Goal: Communication & Community: Share content

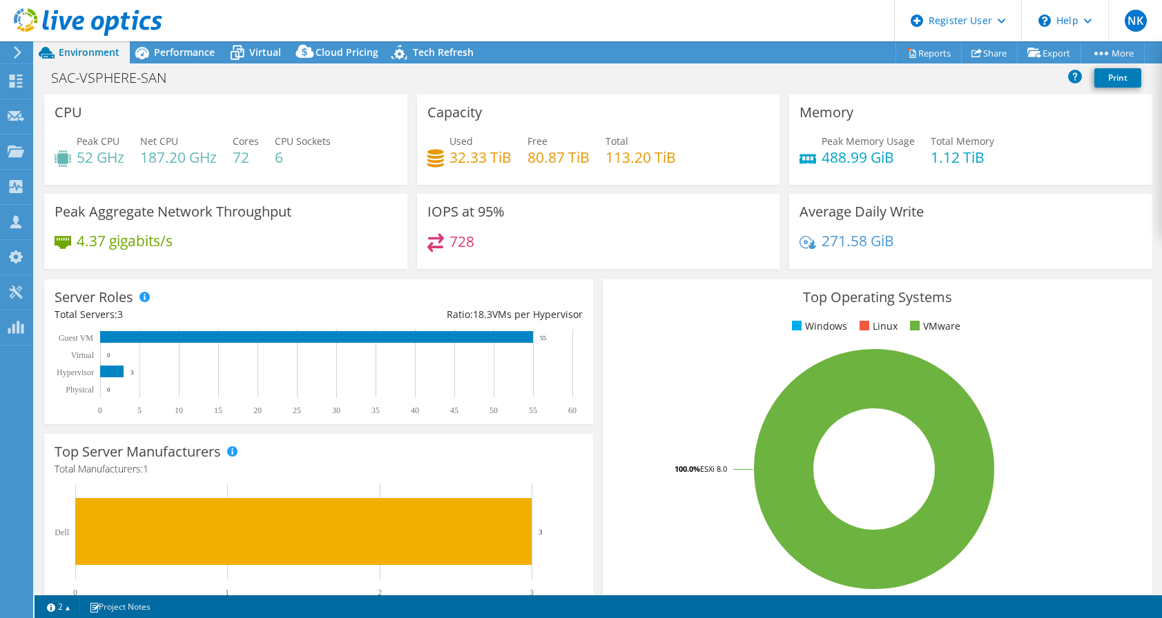
select select "[GEOGRAPHIC_DATA]"
select select "CAD"
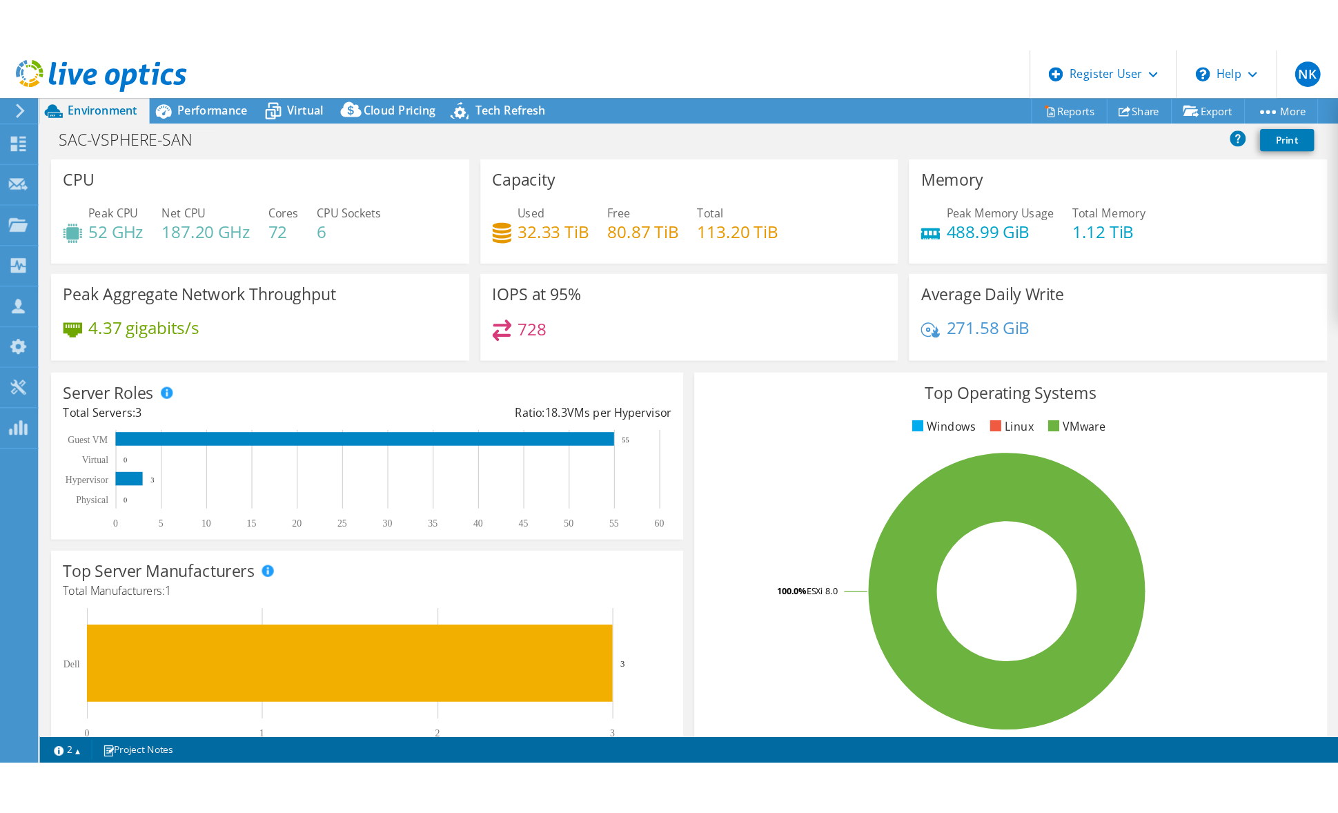
scroll to position [1, 0]
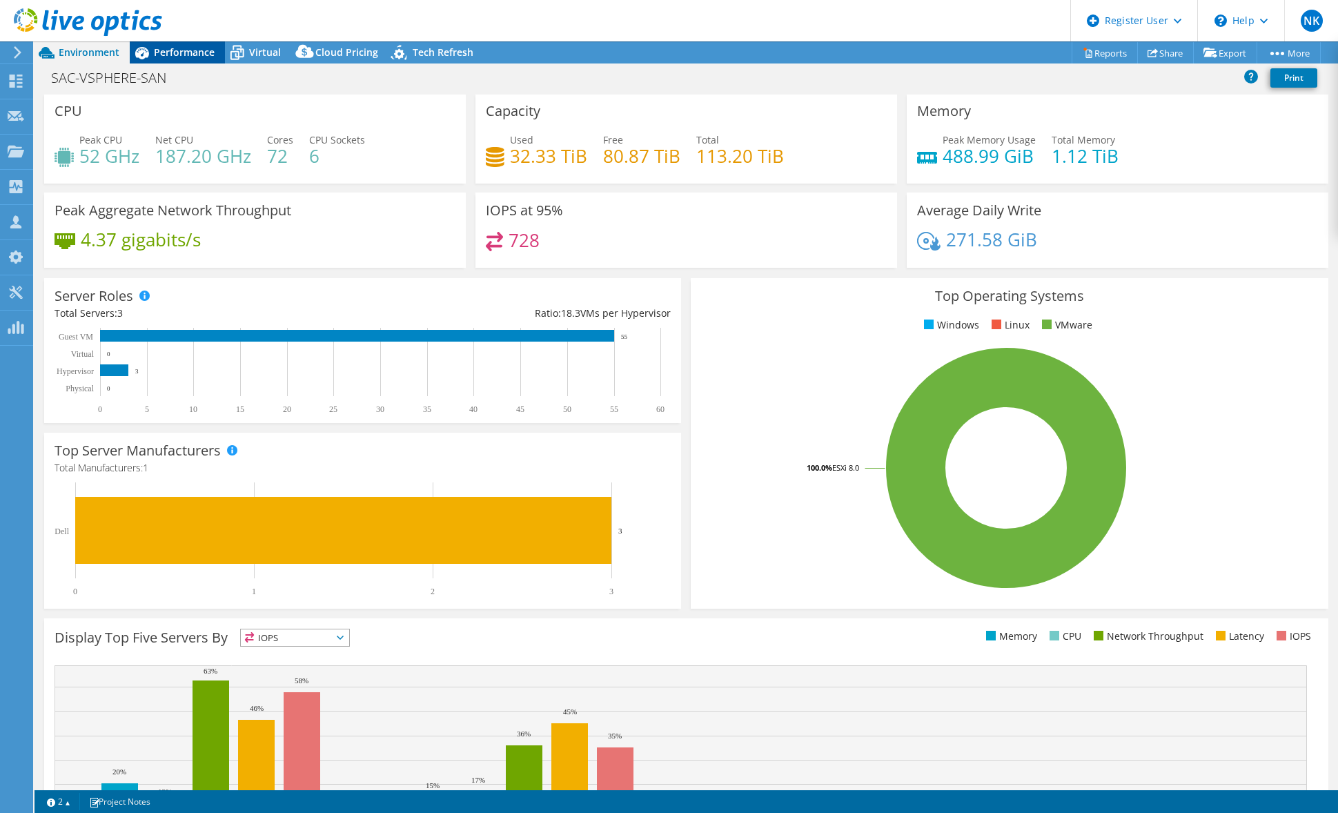
click at [181, 57] on span "Performance" at bounding box center [184, 52] width 61 height 13
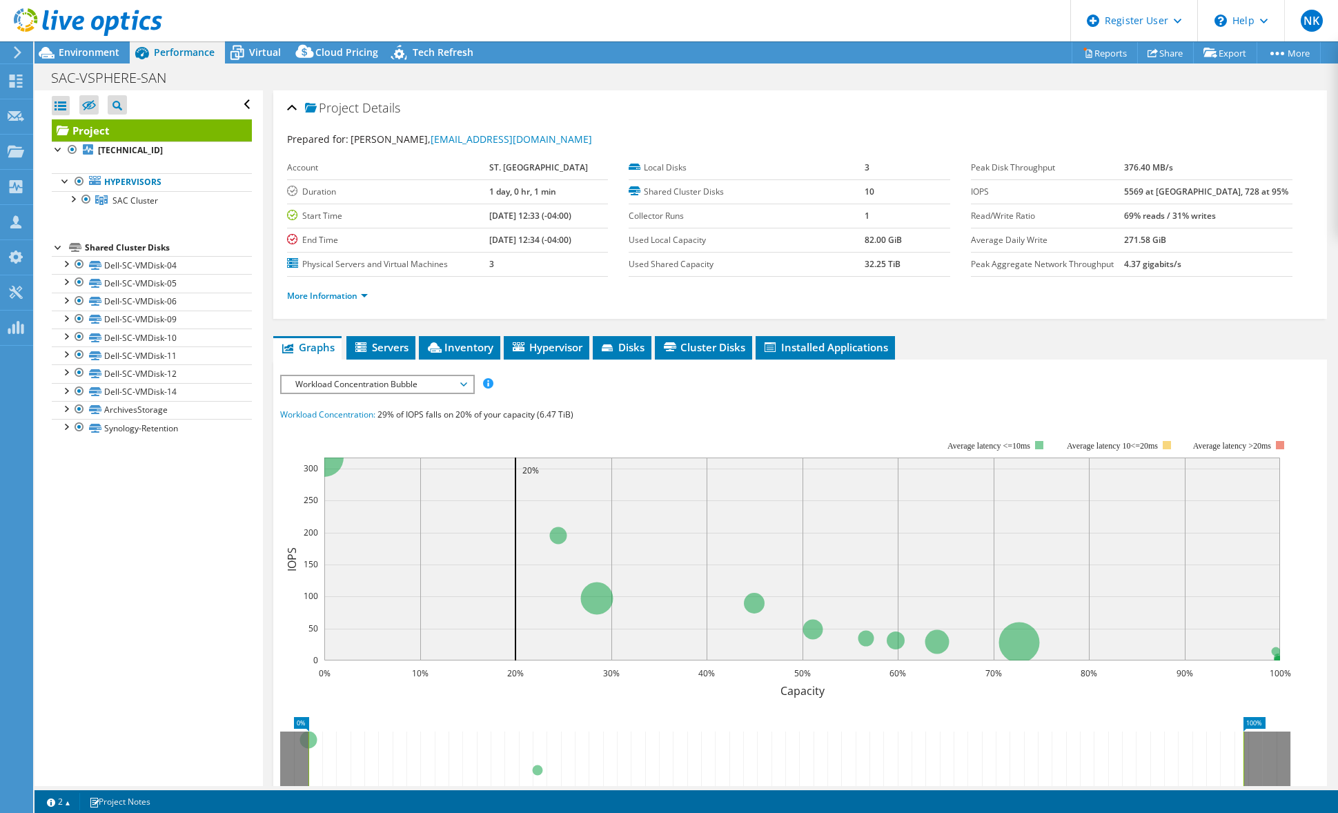
scroll to position [0, 0]
drag, startPoint x: 480, startPoint y: 193, endPoint x: 562, endPoint y: 193, distance: 82.8
click at [562, 193] on tr "Duration 1 day, 0 hr, 1 min" at bounding box center [448, 191] width 322 height 24
click at [1025, 380] on div "IOPS Disk Throughput IO Size Latency Queue Depth CPU Percentage Memory Page Fau…" at bounding box center [800, 384] width 1040 height 19
click at [108, 55] on span "Environment" at bounding box center [89, 52] width 61 height 13
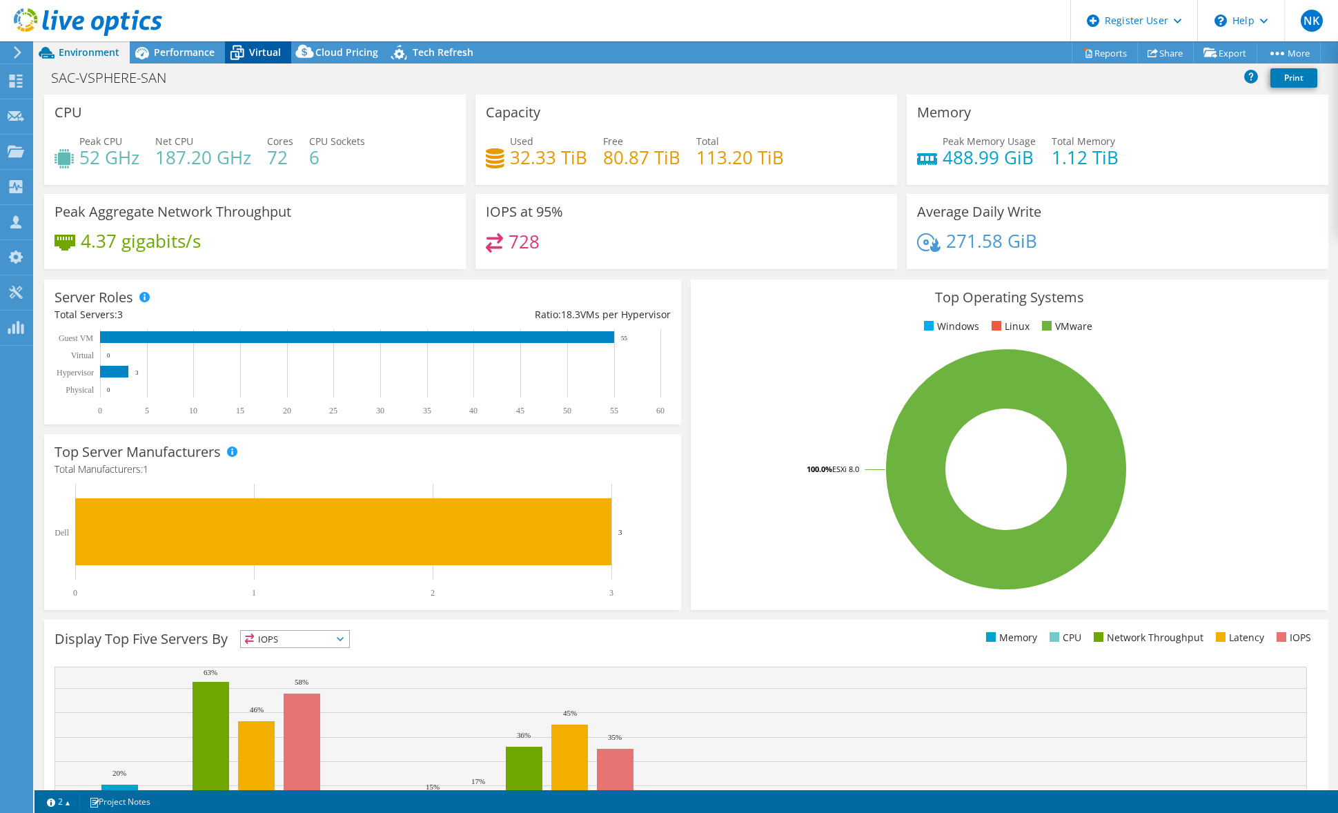
click at [256, 48] on span "Virtual" at bounding box center [265, 52] width 32 height 13
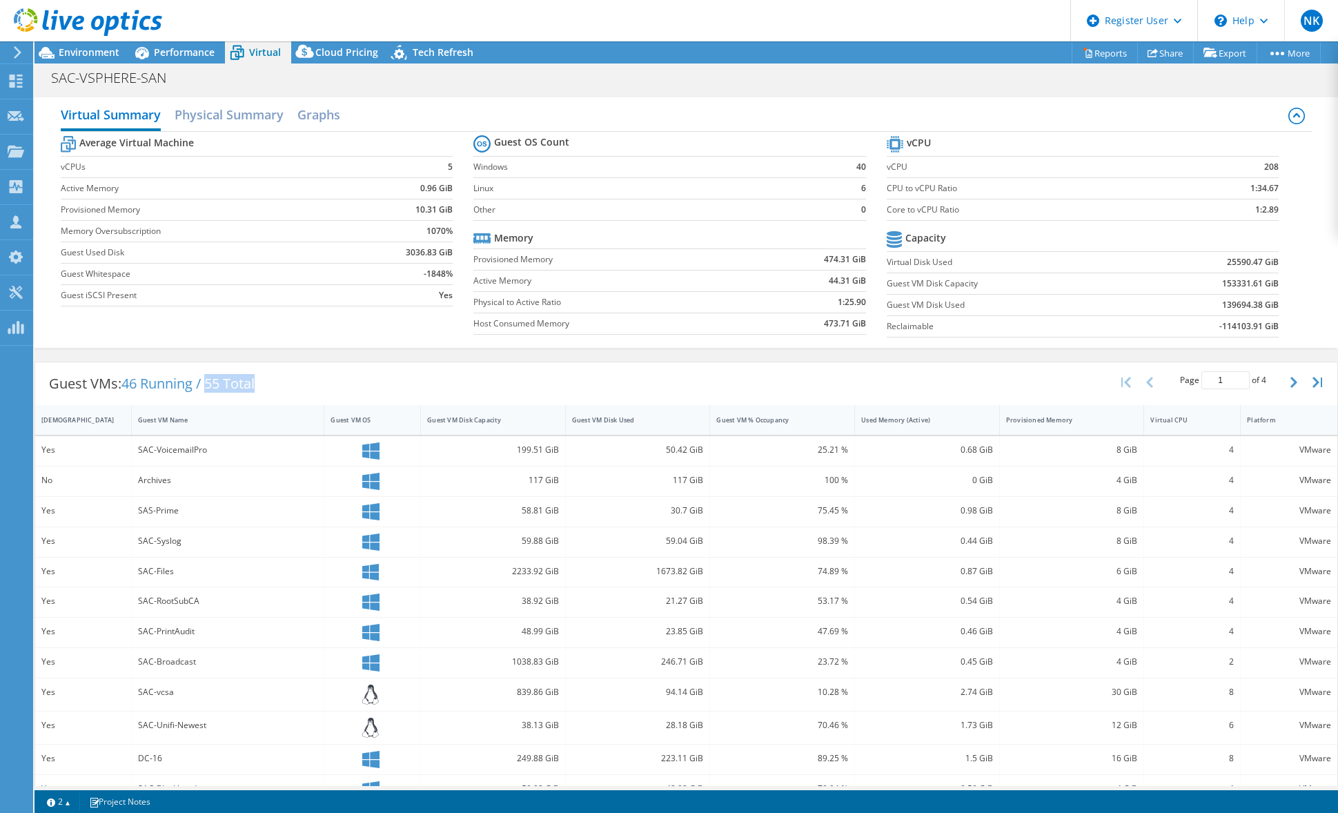
drag, startPoint x: 268, startPoint y: 386, endPoint x: 211, endPoint y: 389, distance: 57.4
click at [211, 389] on div "Guest VMs: 46 Running / 55 Total" at bounding box center [151, 383] width 233 height 43
drag, startPoint x: 211, startPoint y: 389, endPoint x: 122, endPoint y: 386, distance: 88.4
click at [122, 386] on div "Guest VMs: 46 Running / 55 Total" at bounding box center [151, 383] width 233 height 43
click at [255, 381] on span "46 Running / 55 Total" at bounding box center [187, 383] width 133 height 19
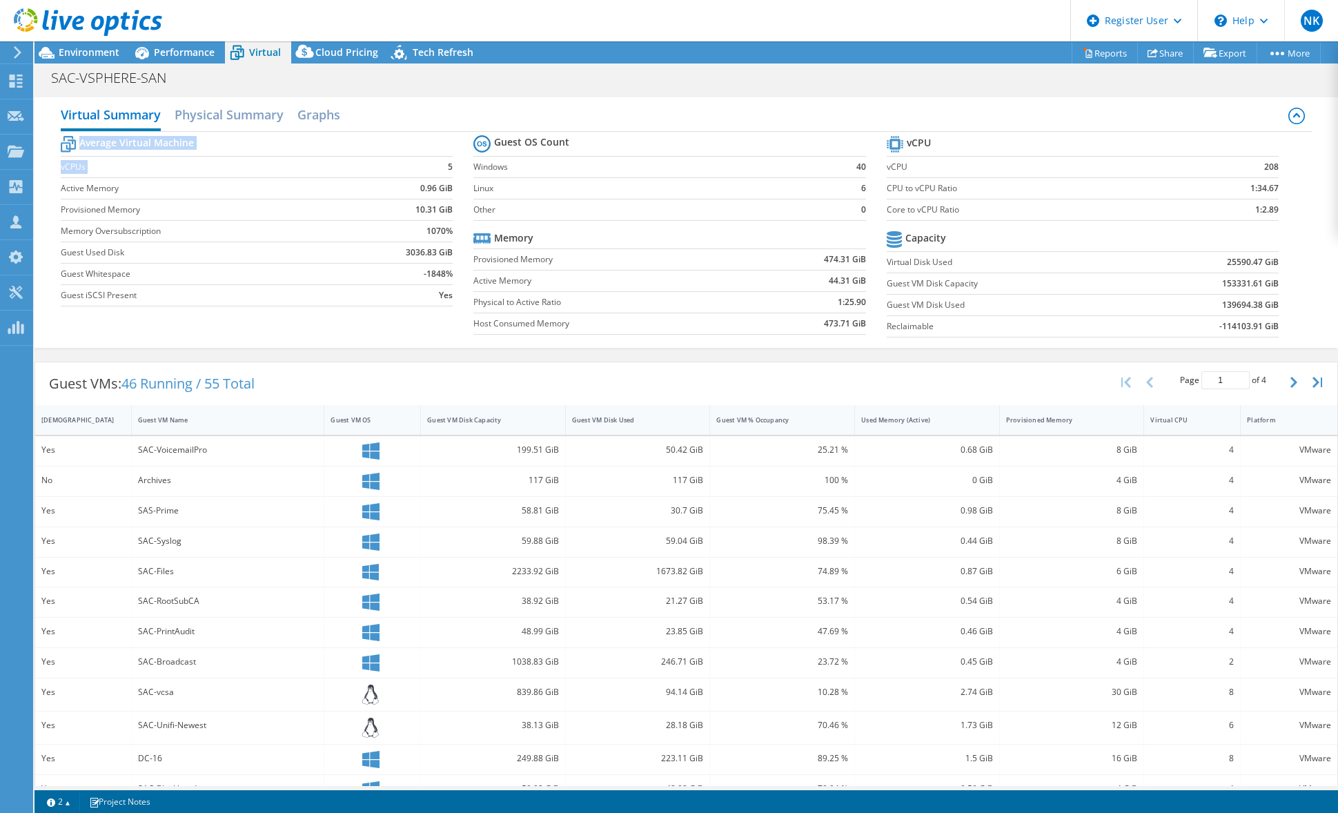
drag, startPoint x: 441, startPoint y: 166, endPoint x: 452, endPoint y: 167, distance: 11.1
click at [452, 167] on section "Average Virtual Machine vCPUs 5 Active Memory 0.96 GiB Provisioned Memory 10.31…" at bounding box center [267, 223] width 413 height 181
click at [448, 168] on b "5" at bounding box center [450, 167] width 5 height 14
drag, startPoint x: 1242, startPoint y: 207, endPoint x: 1279, endPoint y: 211, distance: 36.8
click at [1161, 211] on section "vCPU vCPU 208 CPU to vCPU Ratio 1:34.67 Core to vCPU Ratio 1:2.89 Capacity Virt…" at bounding box center [1093, 239] width 413 height 212
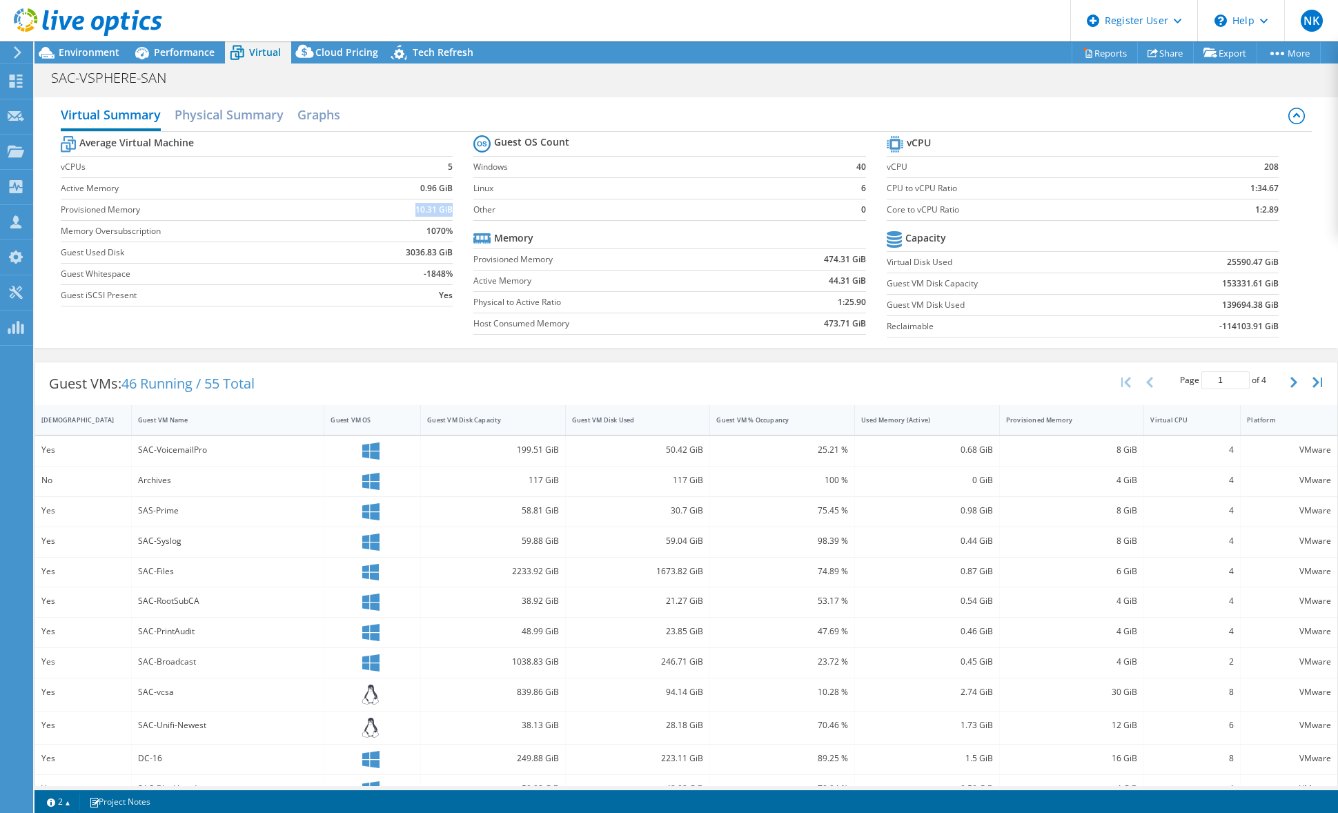
drag, startPoint x: 409, startPoint y: 208, endPoint x: 448, endPoint y: 206, distance: 38.7
click at [448, 206] on td "10.31 GiB" at bounding box center [402, 209] width 102 height 21
drag, startPoint x: 448, startPoint y: 206, endPoint x: 402, endPoint y: 208, distance: 46.3
click at [402, 208] on td "10.31 GiB" at bounding box center [402, 209] width 102 height 21
click at [102, 52] on span "Environment" at bounding box center [89, 52] width 61 height 13
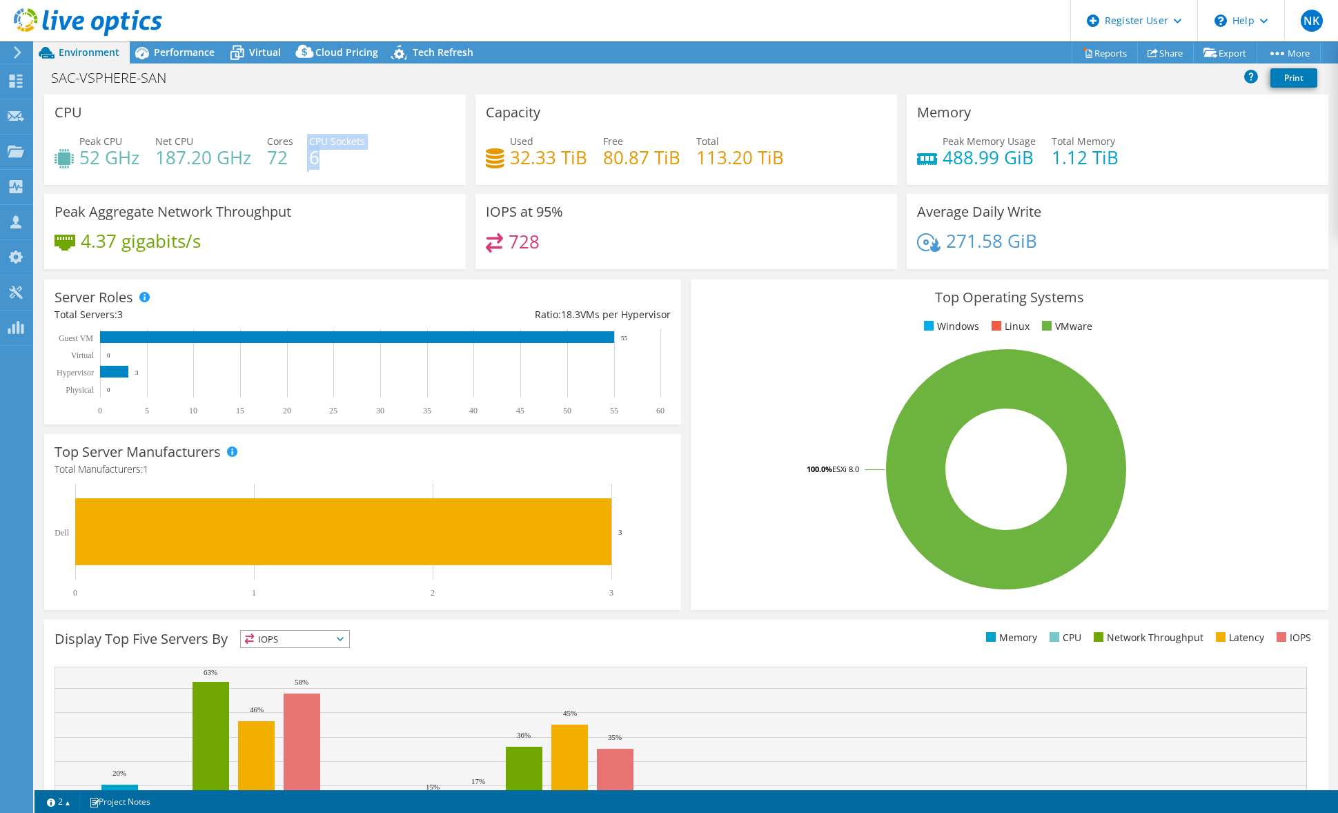
drag, startPoint x: 326, startPoint y: 162, endPoint x: 303, endPoint y: 157, distance: 23.1
click at [303, 157] on div "Peak CPU 52 GHz Net CPU 187.20 GHz Cores 72 CPU Sockets 6" at bounding box center [255, 156] width 401 height 45
click at [184, 162] on h4 "187.20 GHz" at bounding box center [203, 157] width 96 height 15
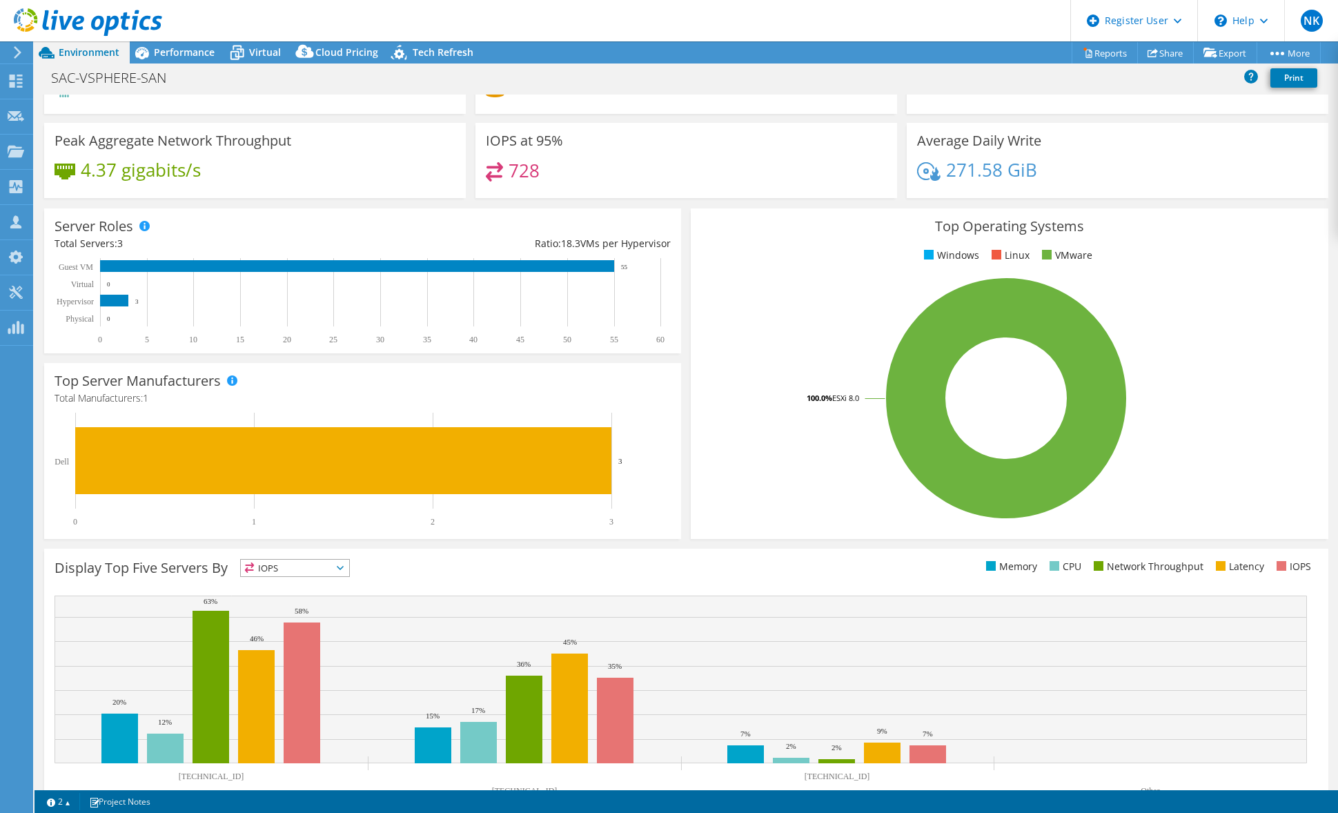
scroll to position [108, 0]
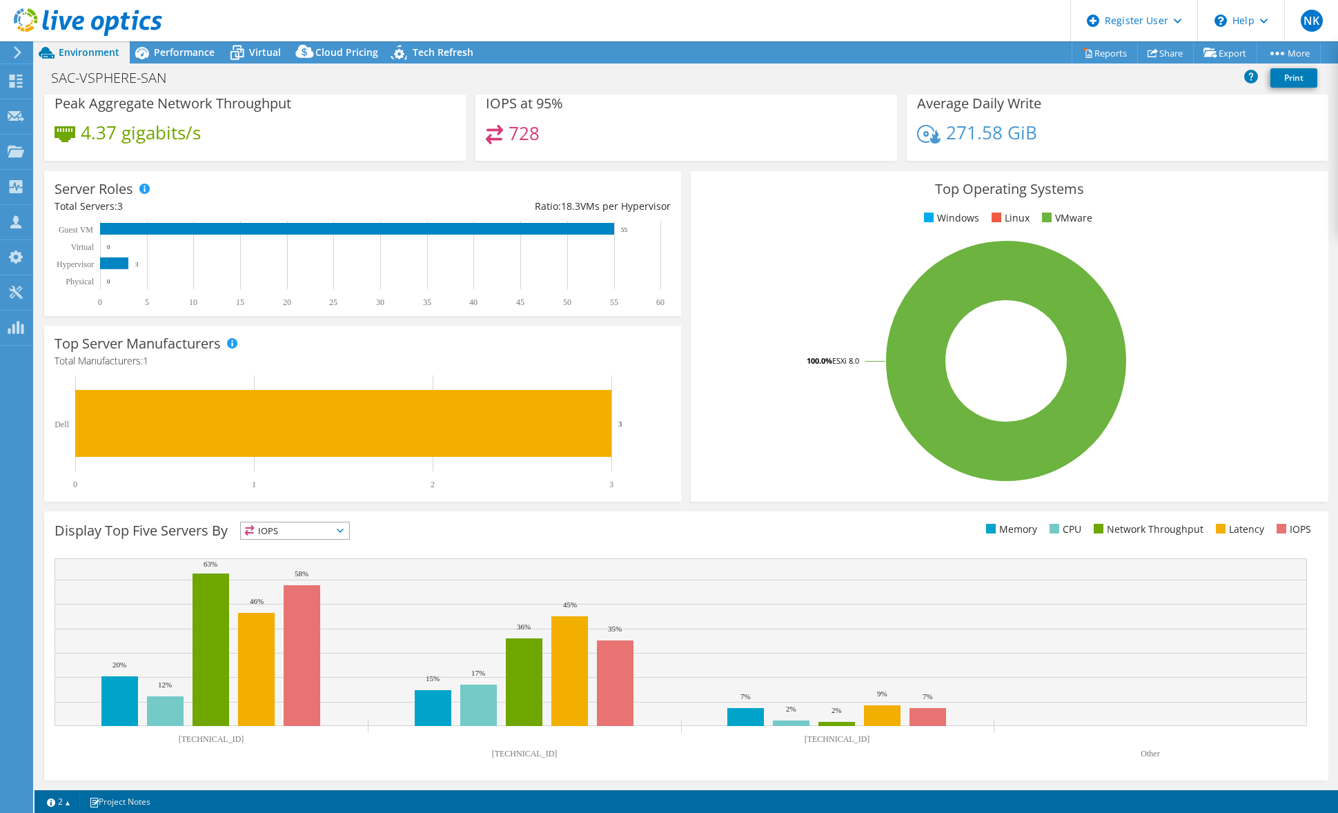
click at [564, 618] on rect at bounding box center [681, 661] width 1253 height 207
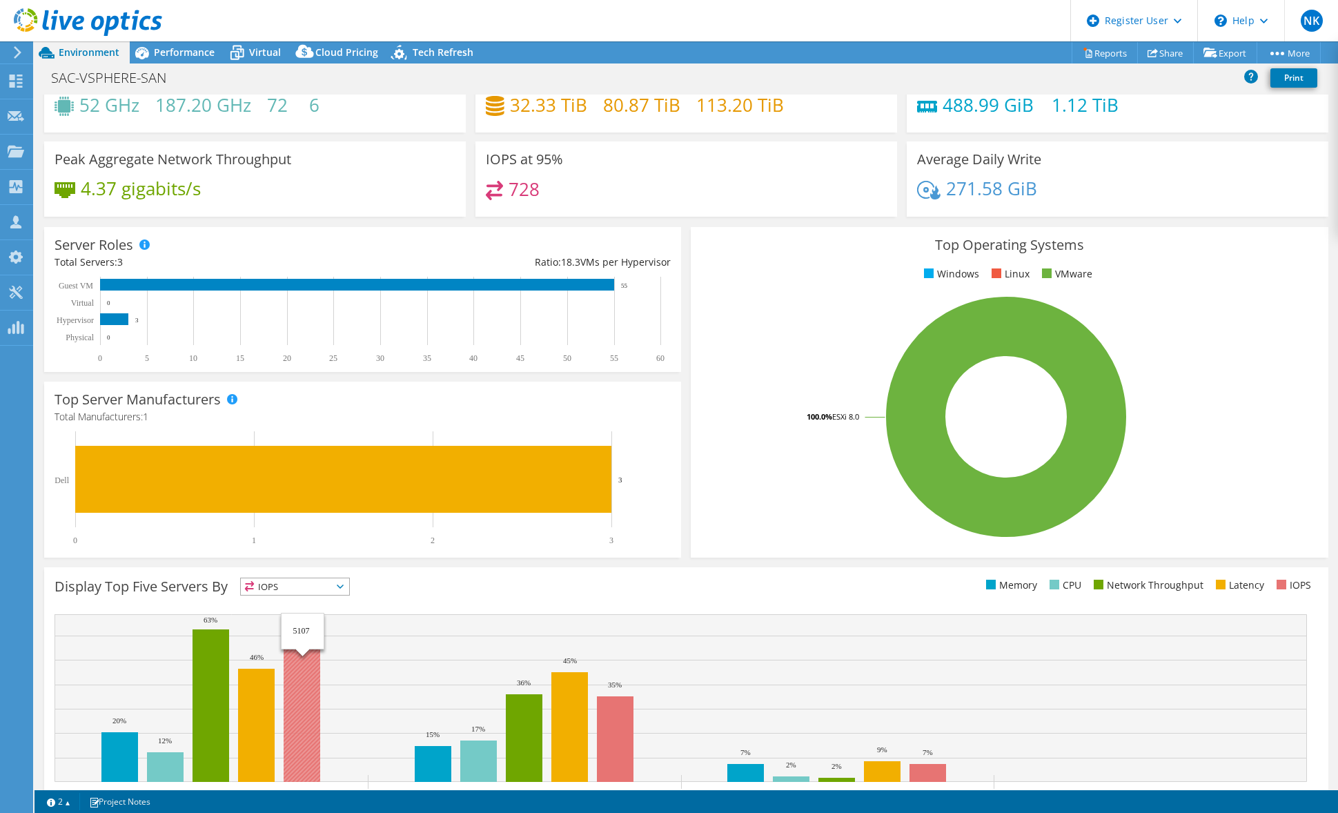
scroll to position [0, 0]
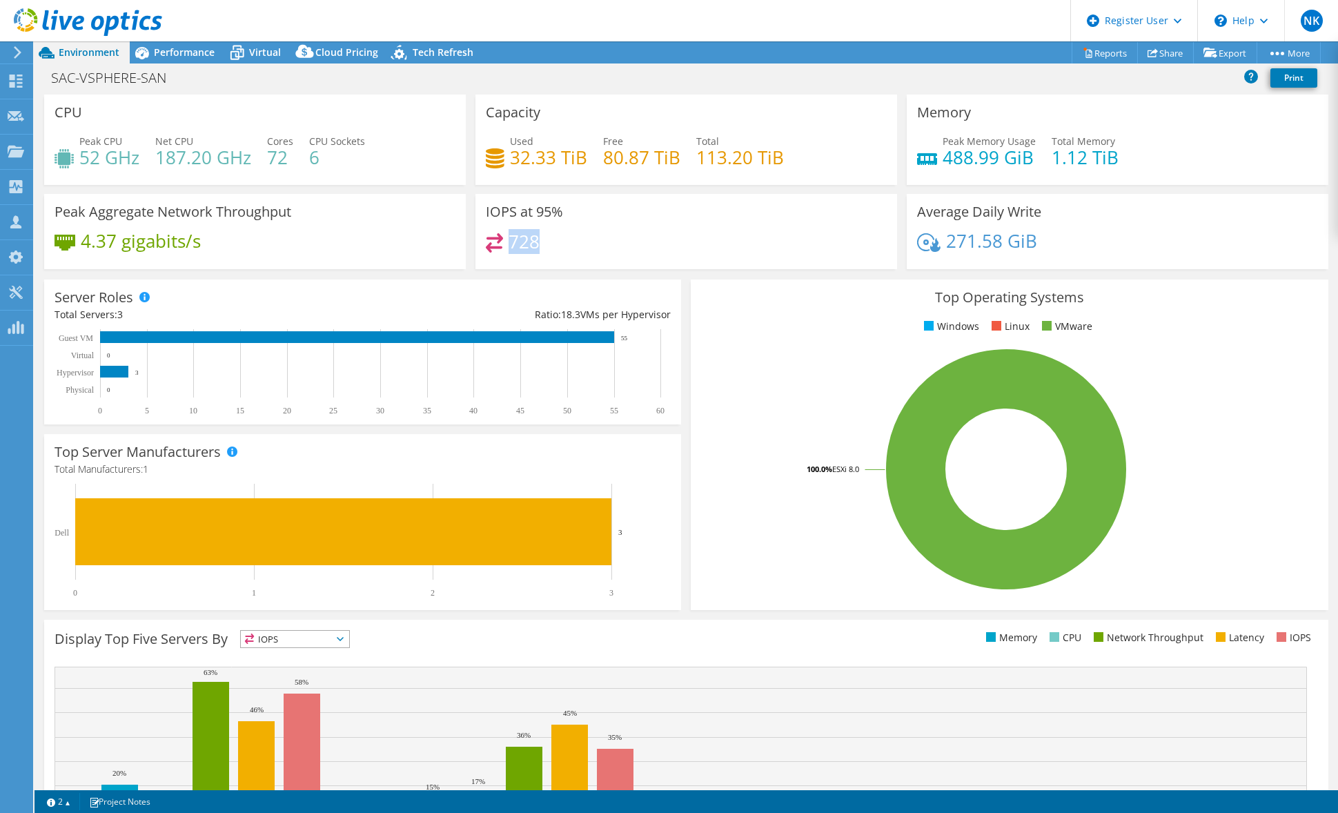
drag, startPoint x: 539, startPoint y: 241, endPoint x: 505, endPoint y: 237, distance: 34.7
click at [505, 237] on div "728" at bounding box center [686, 248] width 401 height 30
drag, startPoint x: 505, startPoint y: 237, endPoint x: 598, endPoint y: 253, distance: 94.4
click at [598, 253] on div "728" at bounding box center [686, 248] width 401 height 30
drag, startPoint x: 651, startPoint y: 159, endPoint x: 674, endPoint y: 158, distance: 22.8
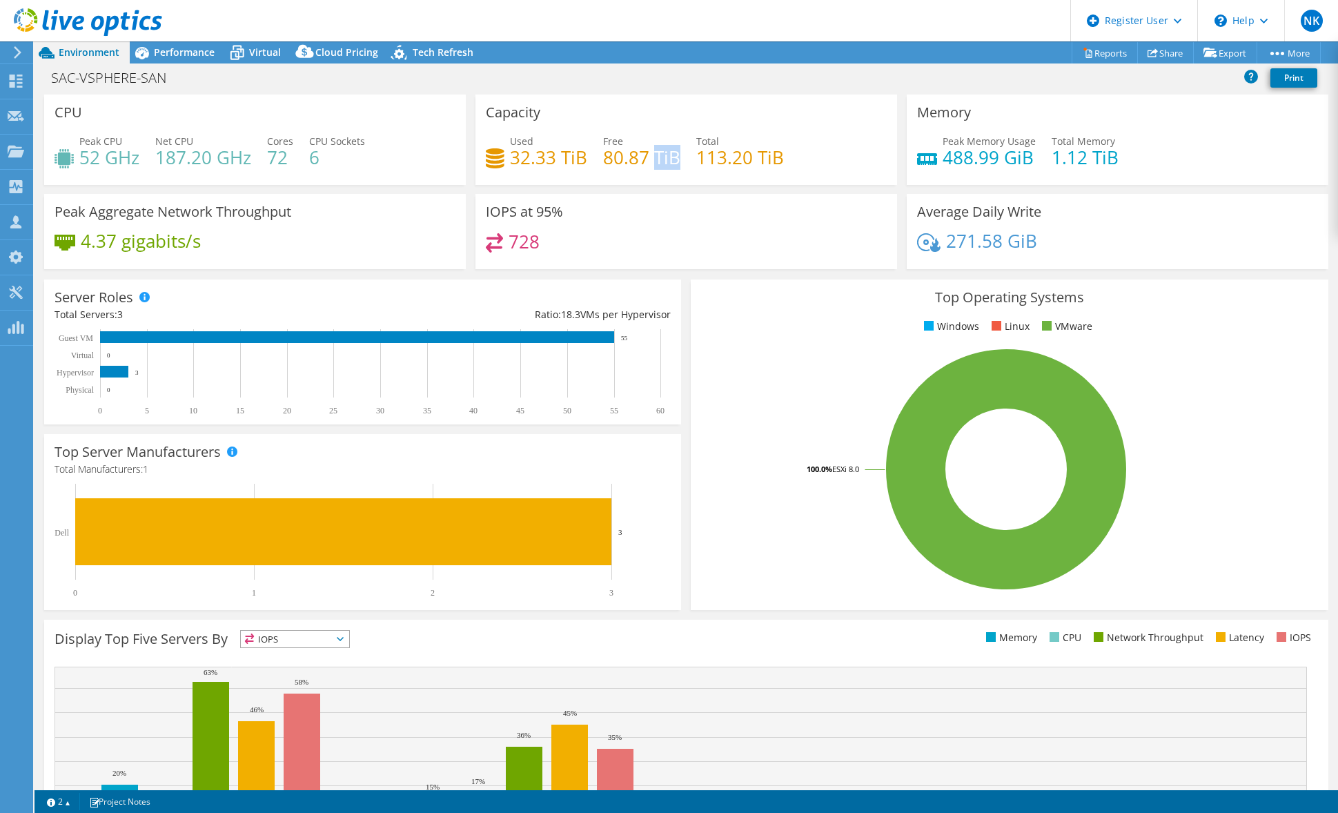
click at [674, 158] on h4 "80.87 TiB" at bounding box center [641, 157] width 77 height 15
click at [673, 161] on h4 "80.87 TiB" at bounding box center [641, 157] width 77 height 15
drag, startPoint x: 673, startPoint y: 161, endPoint x: 649, endPoint y: 164, distance: 23.6
click at [649, 164] on h4 "80.87 TiB" at bounding box center [641, 157] width 77 height 15
drag, startPoint x: 649, startPoint y: 164, endPoint x: 690, endPoint y: 237, distance: 83.7
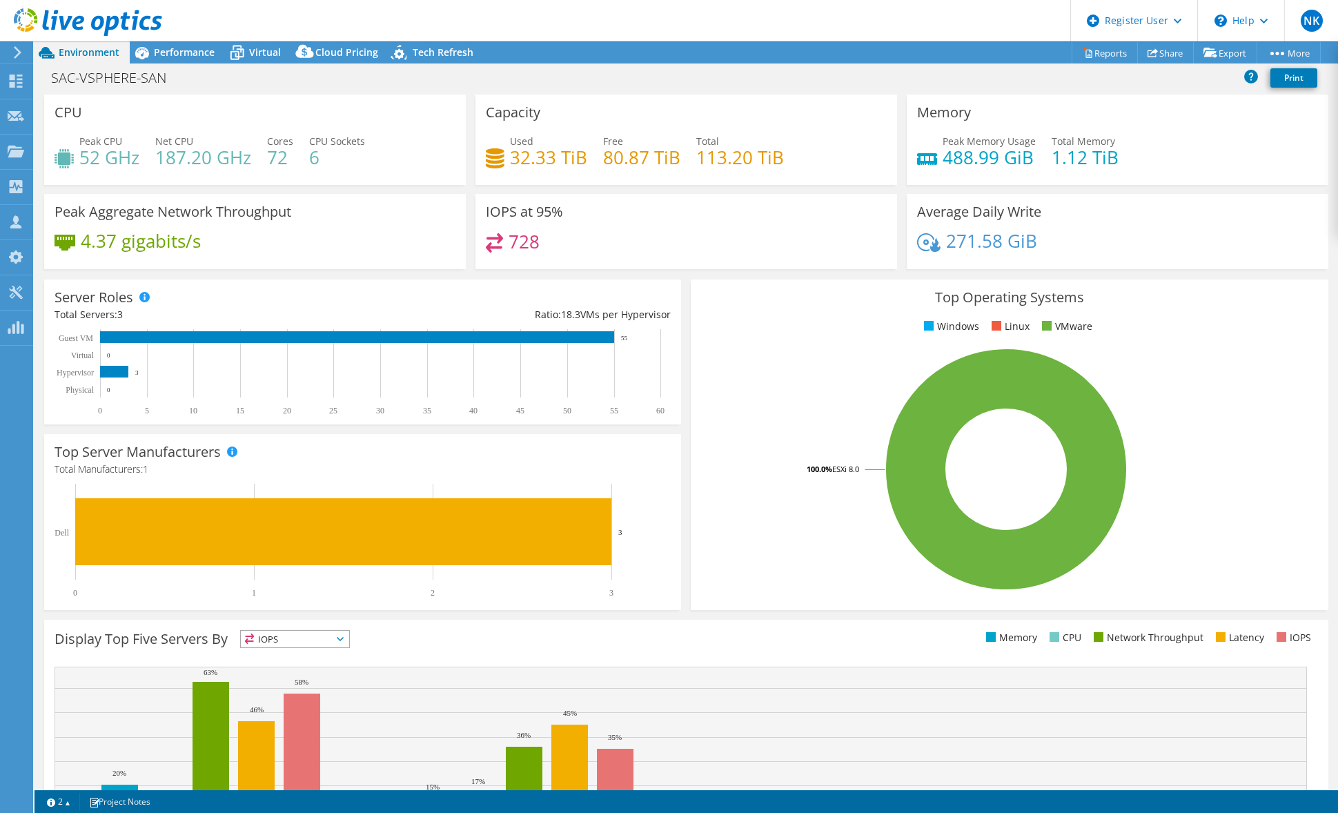
click at [690, 237] on div "728" at bounding box center [686, 248] width 401 height 30
drag, startPoint x: 598, startPoint y: 157, endPoint x: 671, endPoint y: 159, distance: 72.5
click at [671, 159] on h4 "80.87 TiB" at bounding box center [641, 157] width 77 height 15
drag, startPoint x: 671, startPoint y: 159, endPoint x: 600, endPoint y: 162, distance: 70.5
click at [603, 162] on h4 "80.87 TiB" at bounding box center [641, 157] width 77 height 15
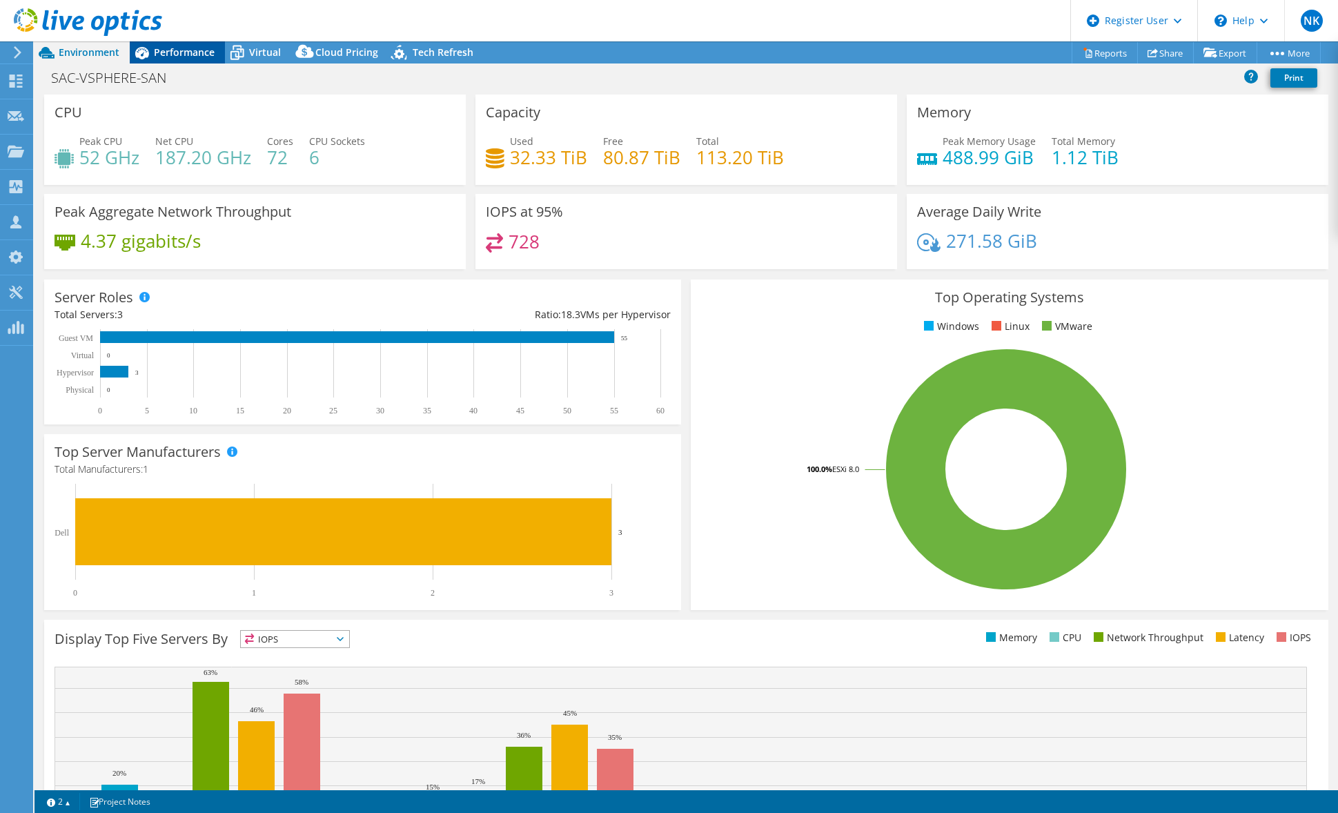
click at [182, 55] on span "Performance" at bounding box center [184, 52] width 61 height 13
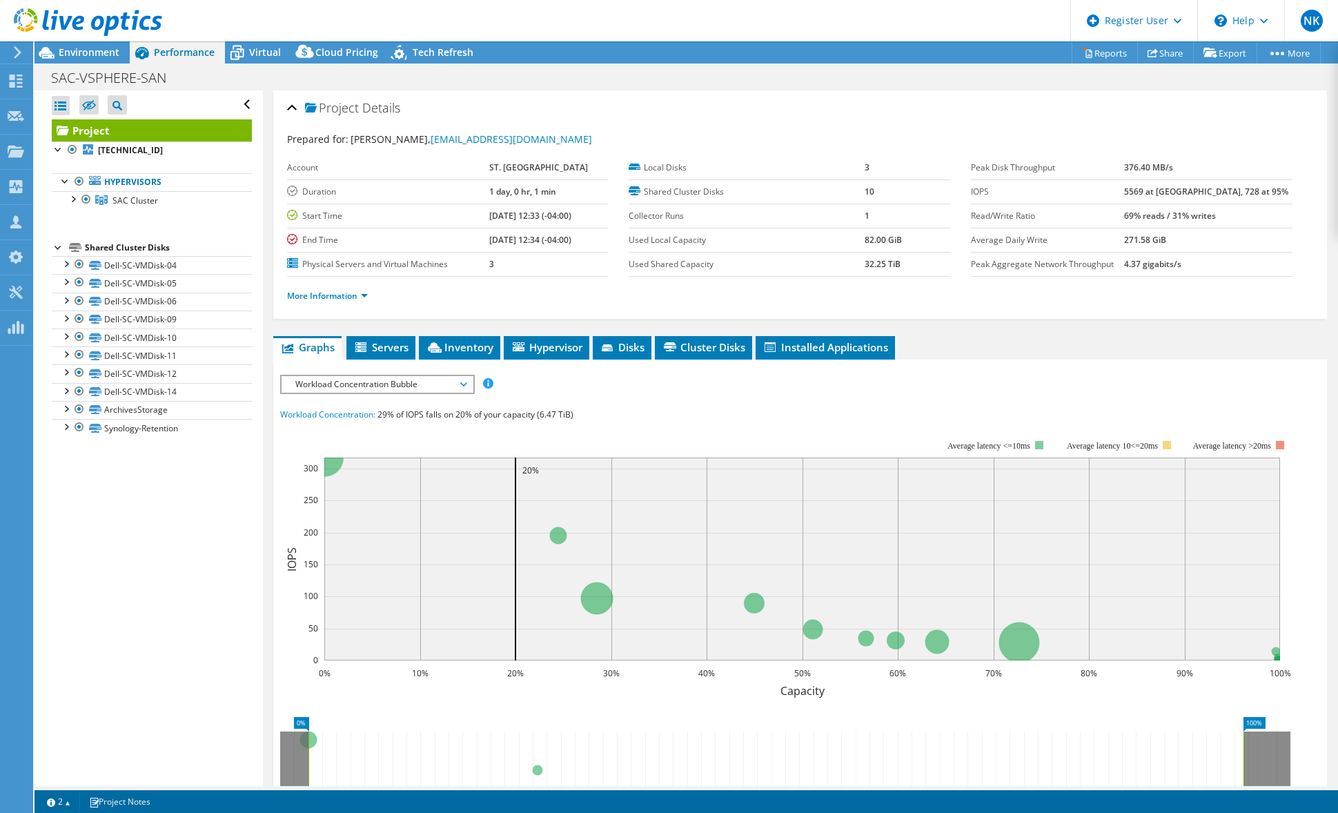
click at [437, 388] on span "Workload Concentration Bubble" at bounding box center [376, 384] width 177 height 17
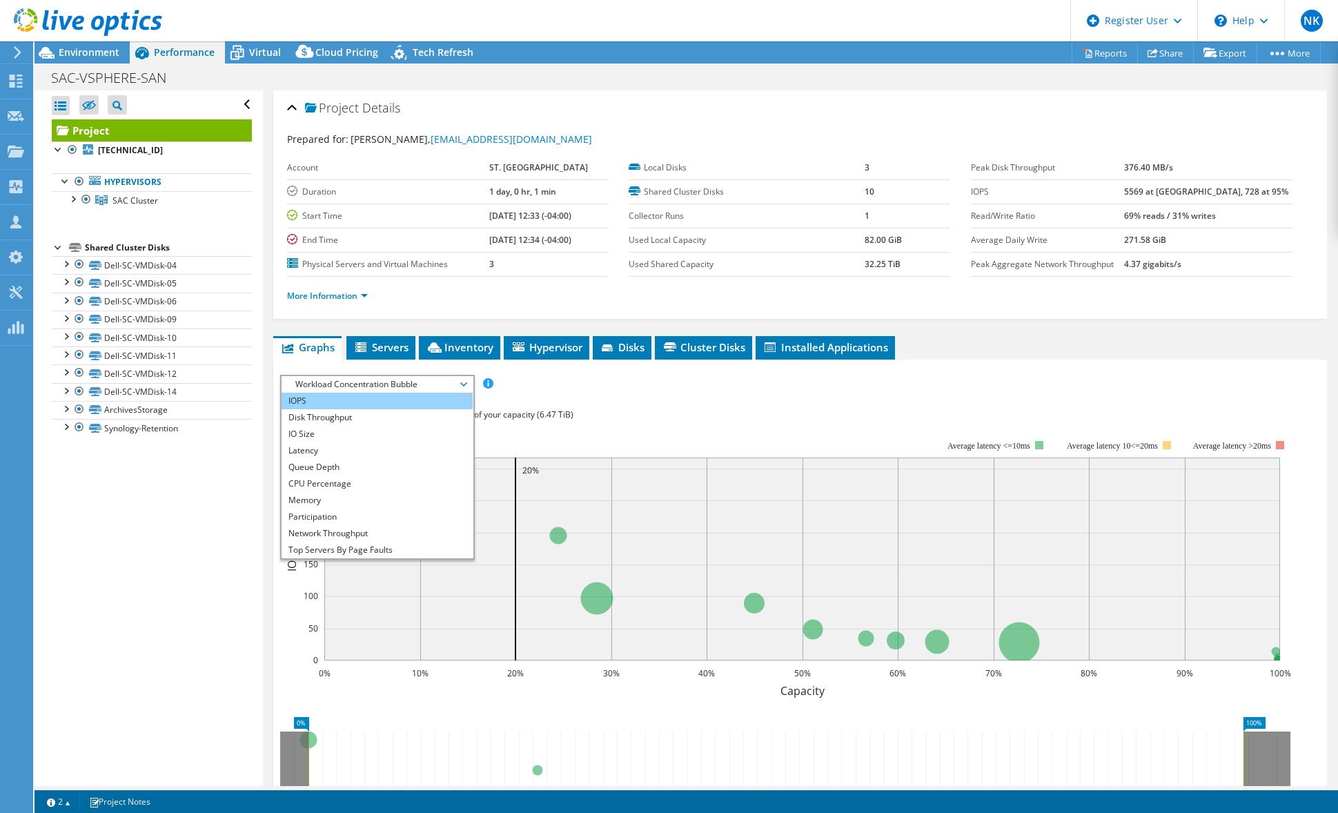
click at [384, 400] on li "IOPS" at bounding box center [377, 401] width 191 height 17
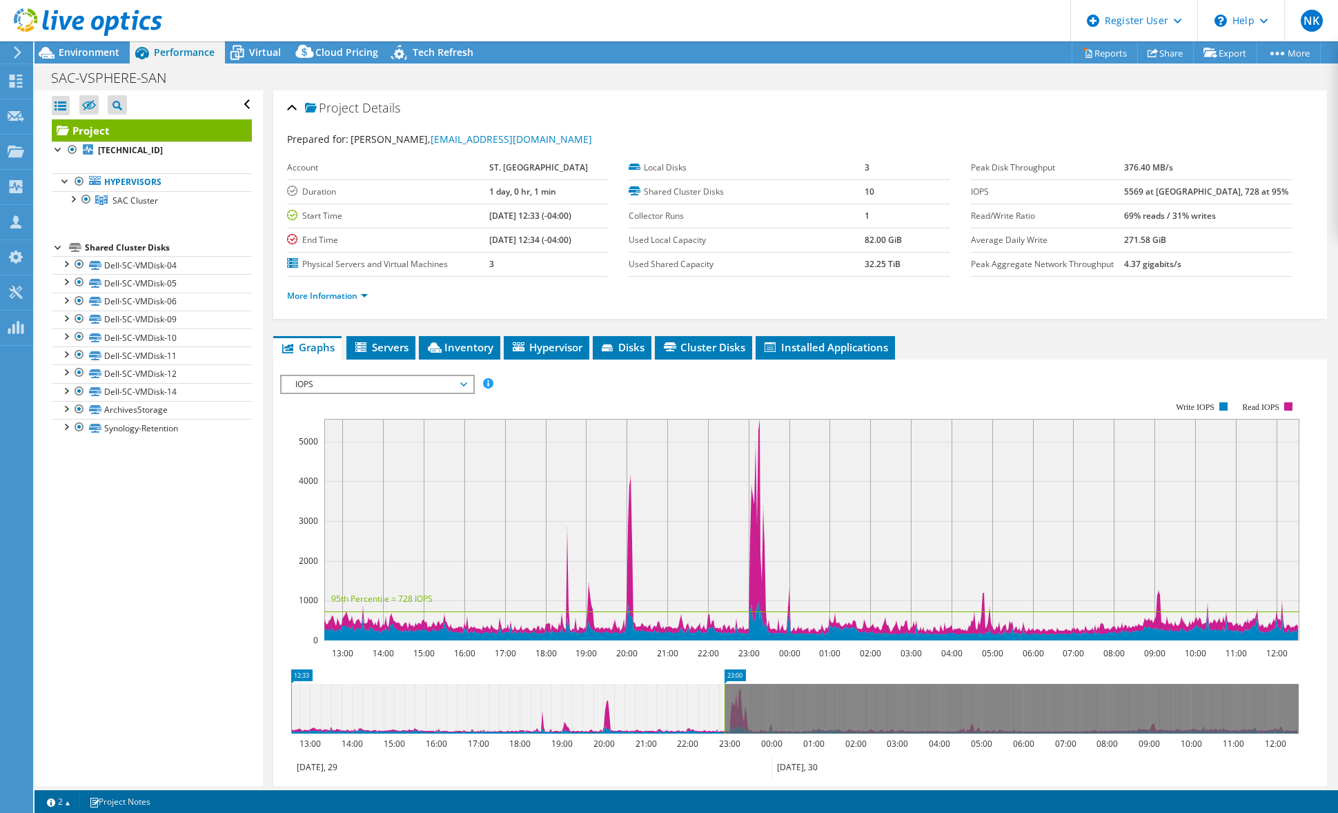
drag, startPoint x: 1298, startPoint y: 716, endPoint x: 724, endPoint y: 730, distance: 574.4
click at [724, 618] on rect at bounding box center [725, 709] width 6 height 50
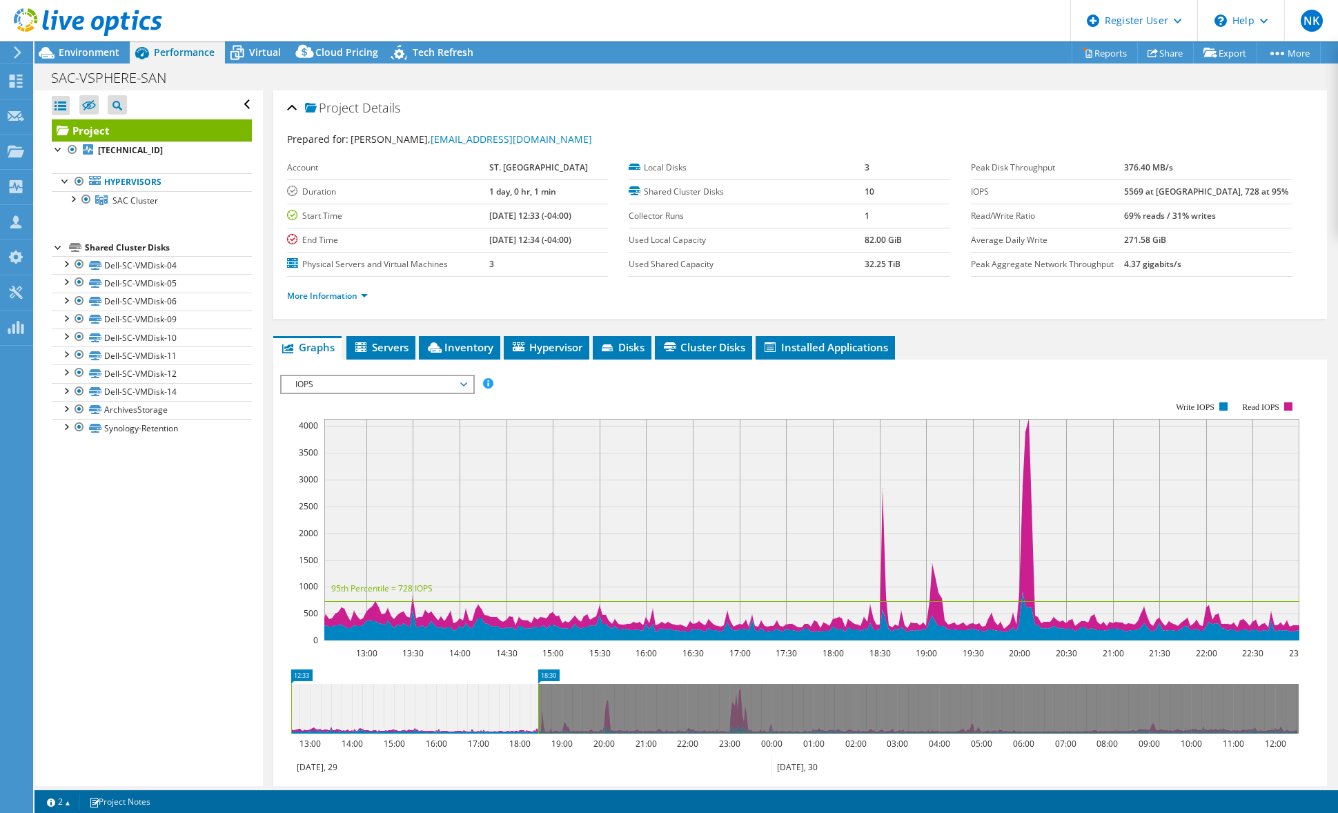
drag, startPoint x: 731, startPoint y: 714, endPoint x: 540, endPoint y: 730, distance: 191.8
click at [540, 618] on rect at bounding box center [539, 709] width 6 height 50
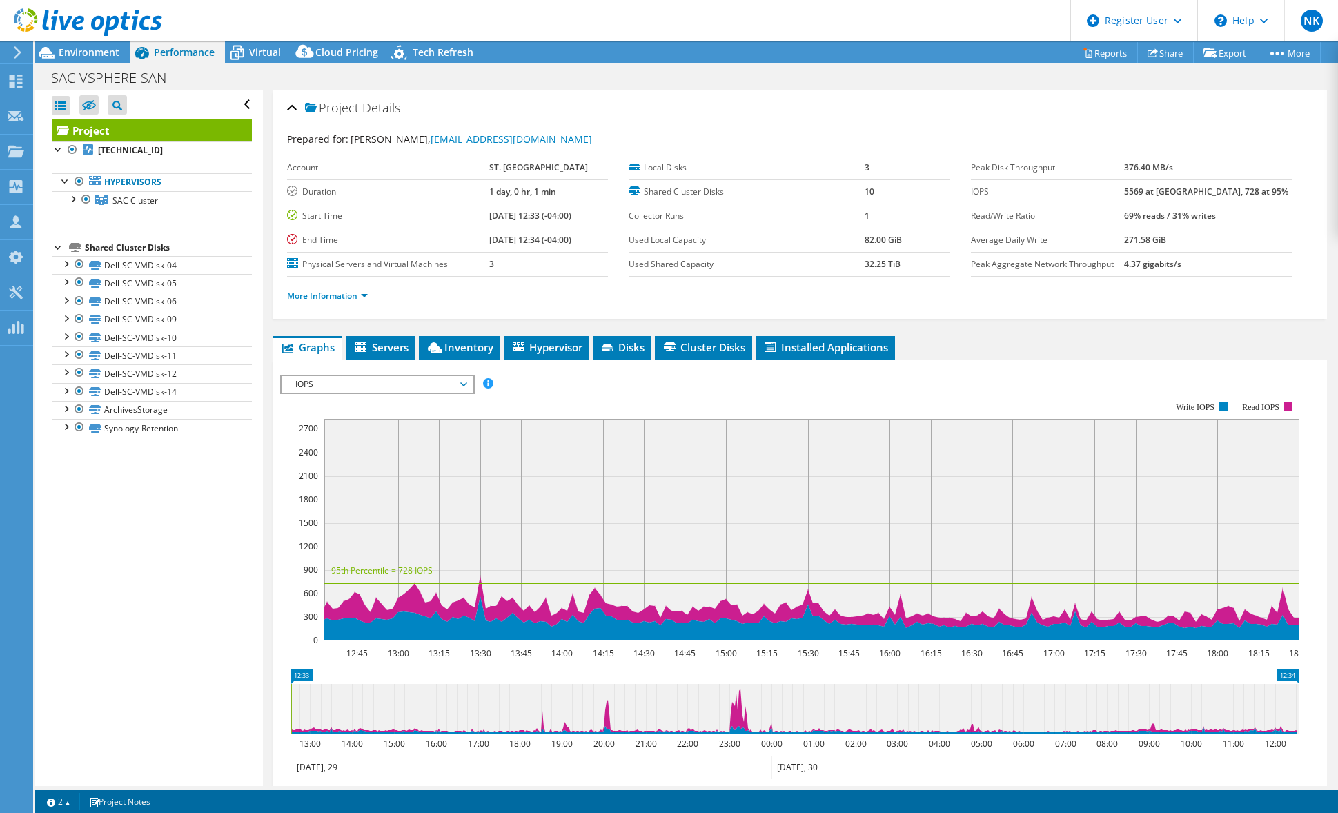
drag, startPoint x: 540, startPoint y: 702, endPoint x: 1304, endPoint y: 709, distance: 764.7
click at [1161, 618] on icon "12:33 12:34 13:00 14:00 15:00 16:00 17:00 18:00 19:00 20:00 21:00 22:00 23:00 0…" at bounding box center [795, 724] width 1030 height 110
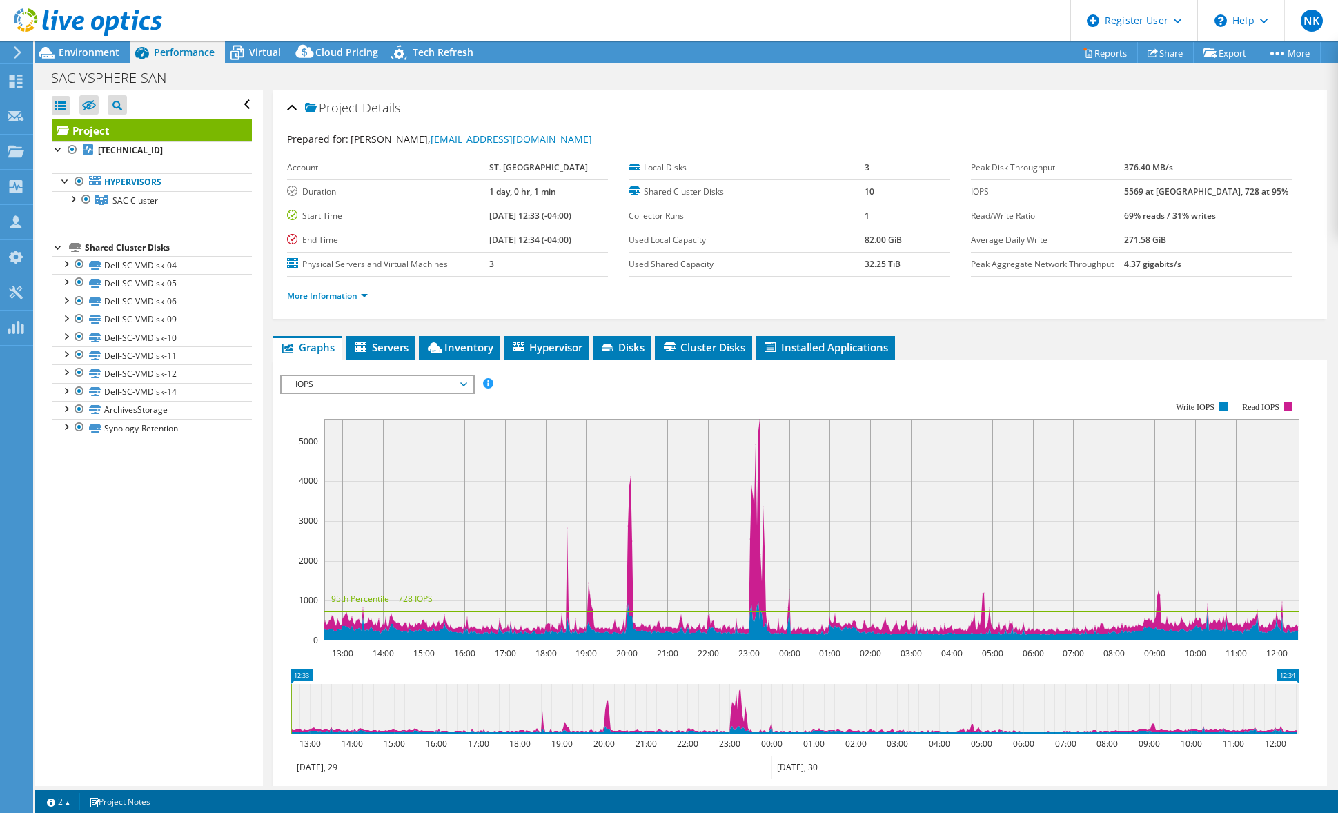
click at [386, 382] on span "IOPS" at bounding box center [376, 384] width 177 height 17
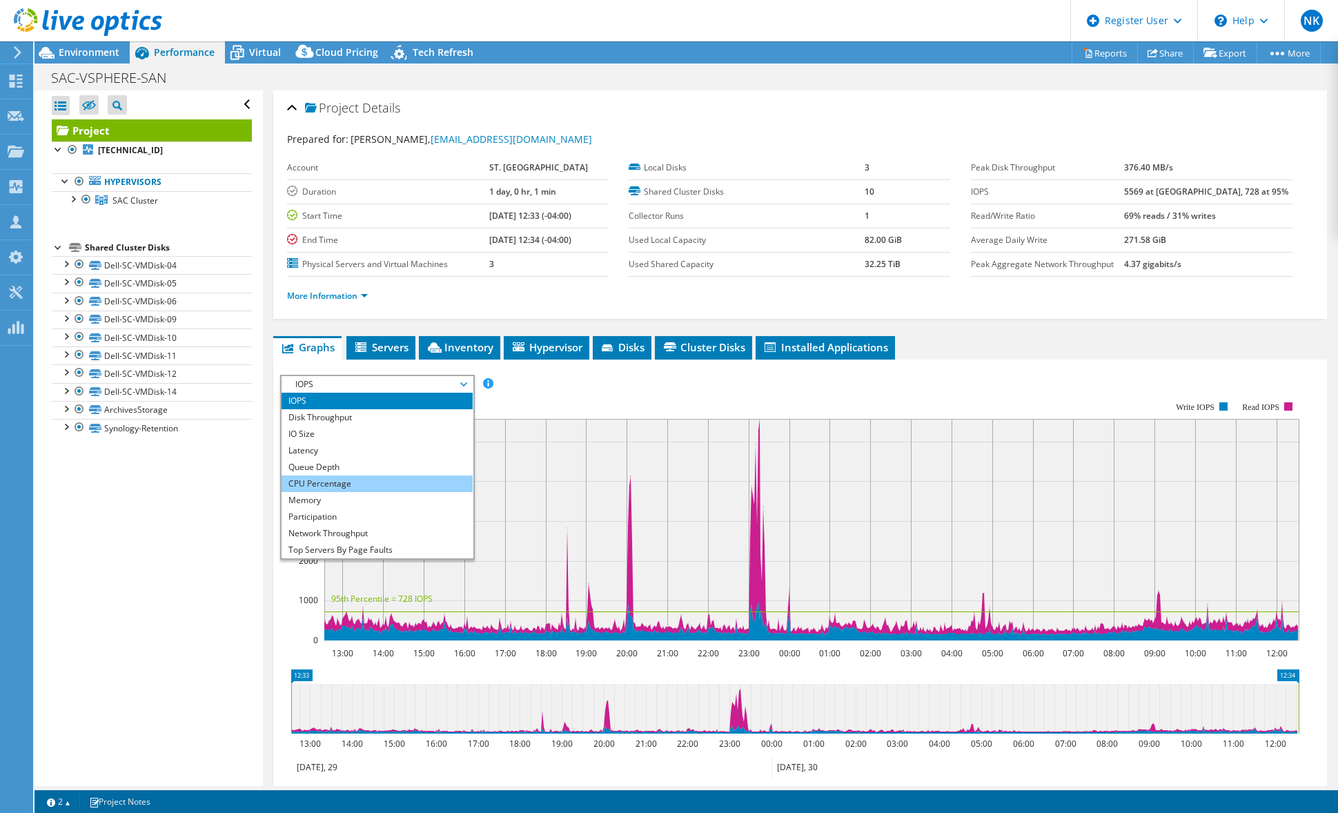
click at [364, 478] on li "CPU Percentage" at bounding box center [377, 484] width 191 height 17
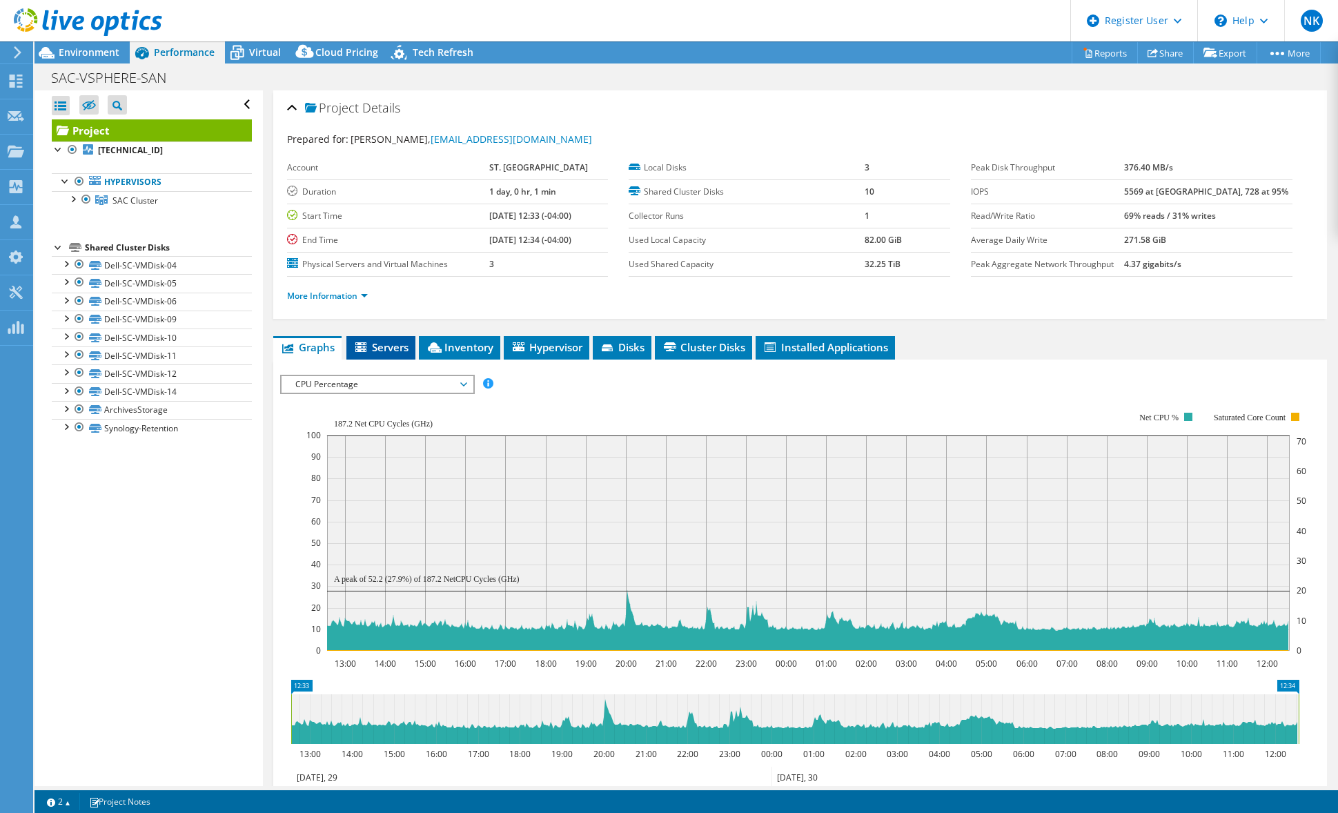
click at [367, 344] on icon at bounding box center [362, 348] width 14 height 12
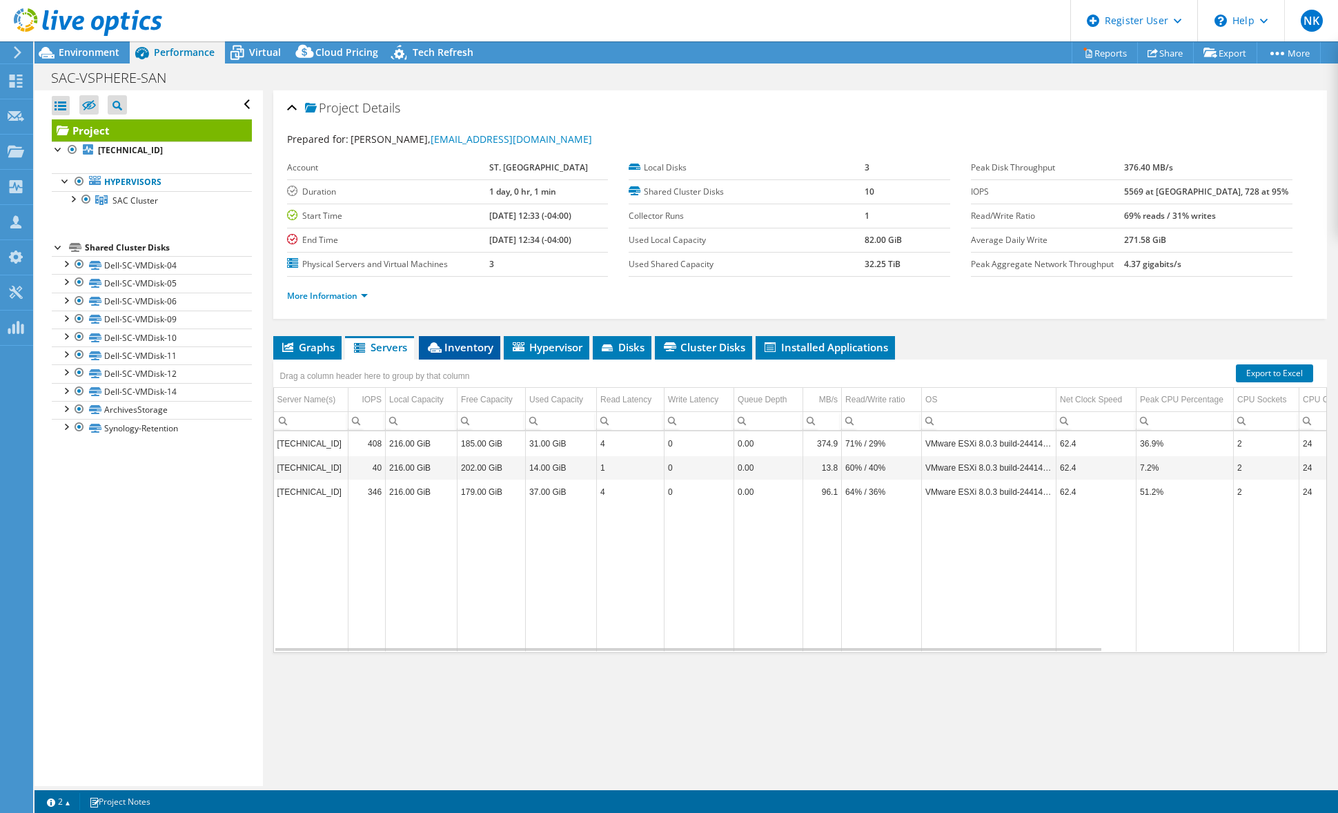
click at [469, 343] on span "Inventory" at bounding box center [460, 347] width 68 height 14
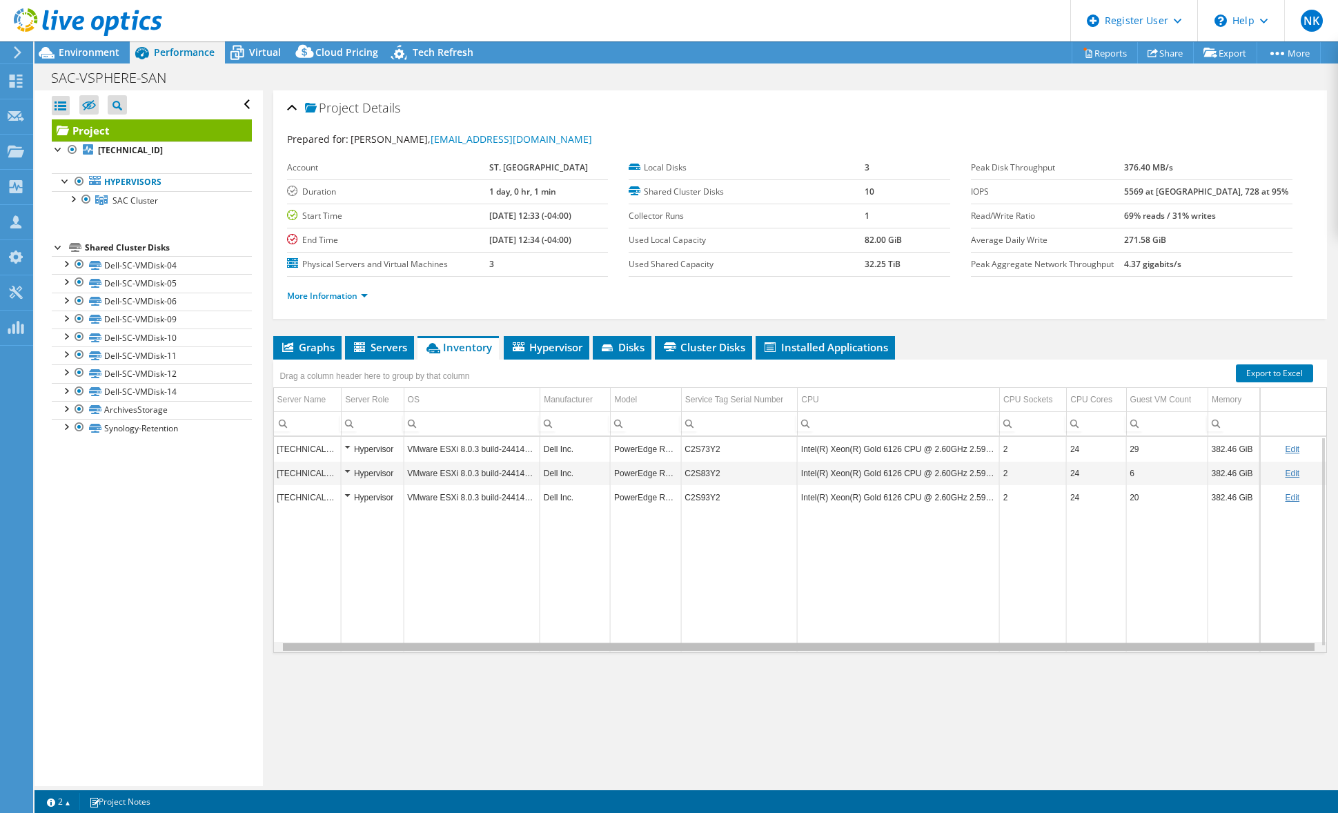
scroll to position [0, 8]
drag, startPoint x: 664, startPoint y: 649, endPoint x: 775, endPoint y: 634, distance: 112.2
click at [740, 618] on body "NK Dell User Nick Katigbak Nicholas.Katigbak@dell.com Dell My Profile Log Out \…" at bounding box center [669, 406] width 1338 height 813
drag, startPoint x: 738, startPoint y: 647, endPoint x: 689, endPoint y: 645, distance: 48.4
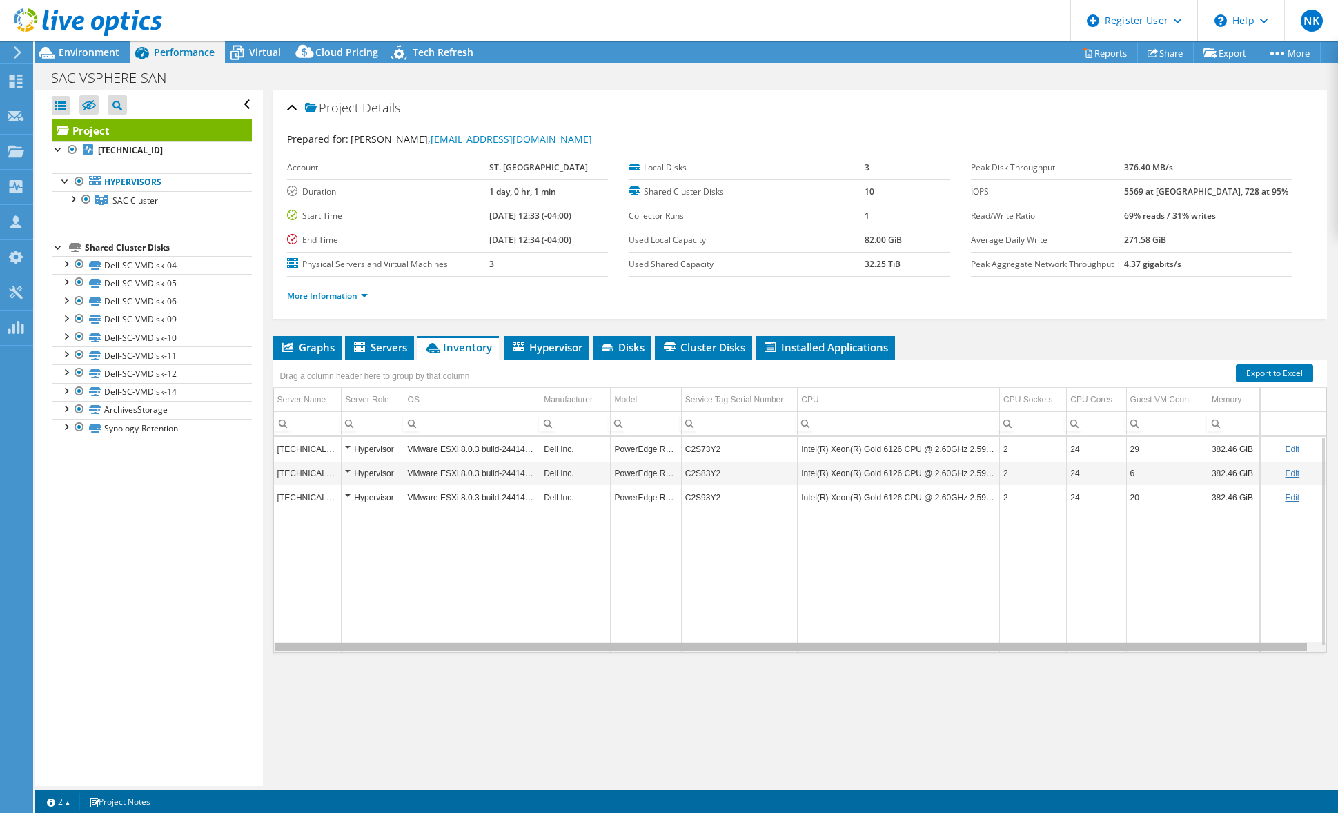
click at [689, 618] on body "NK Dell User Nick Katigbak Nicholas.Katigbak@dell.com Dell My Profile Log Out \…" at bounding box center [669, 406] width 1338 height 813
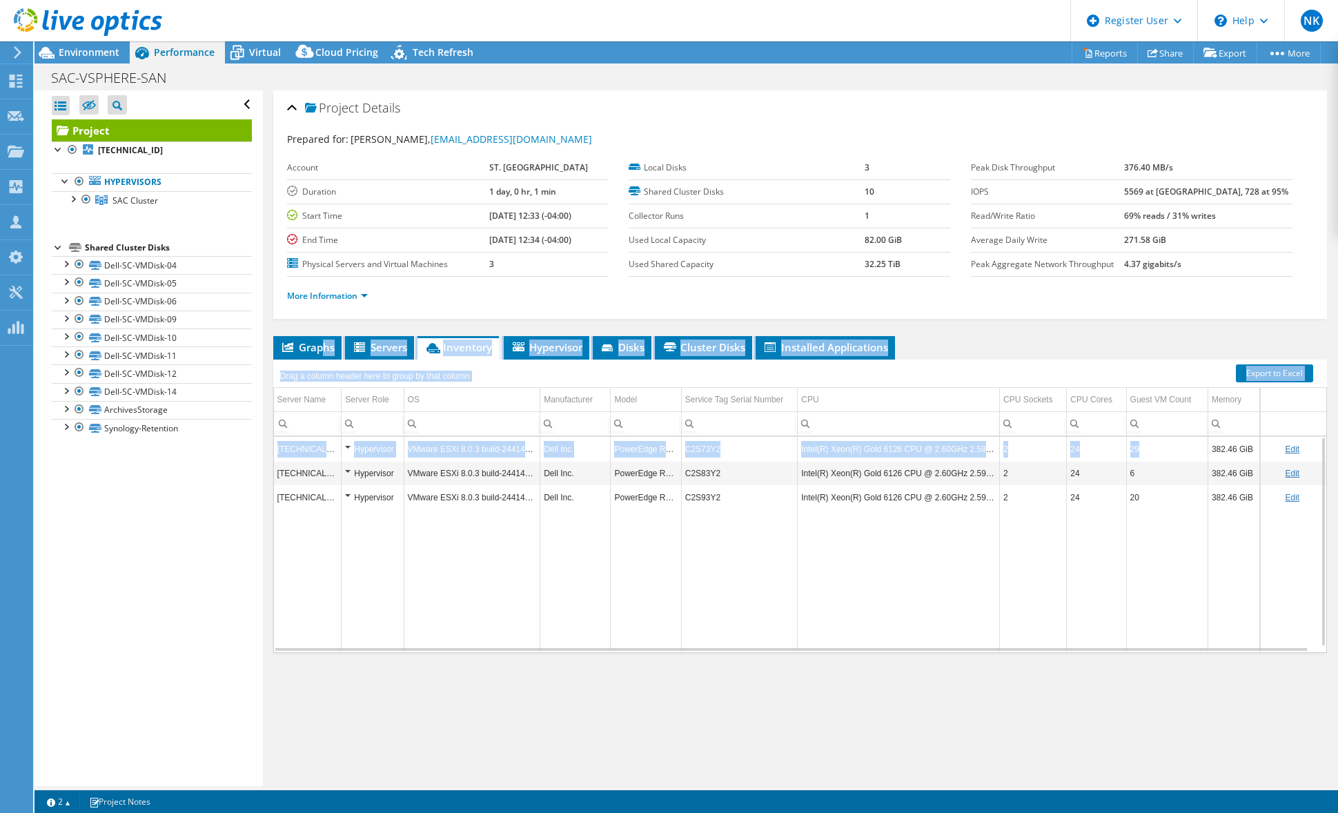
drag, startPoint x: 324, startPoint y: 348, endPoint x: 1206, endPoint y: 453, distance: 889.0
click at [1161, 453] on div "Graphs Servers Inventory Hypervisor Disks Cluster Disks Installed Applications …" at bounding box center [800, 508] width 1054 height 345
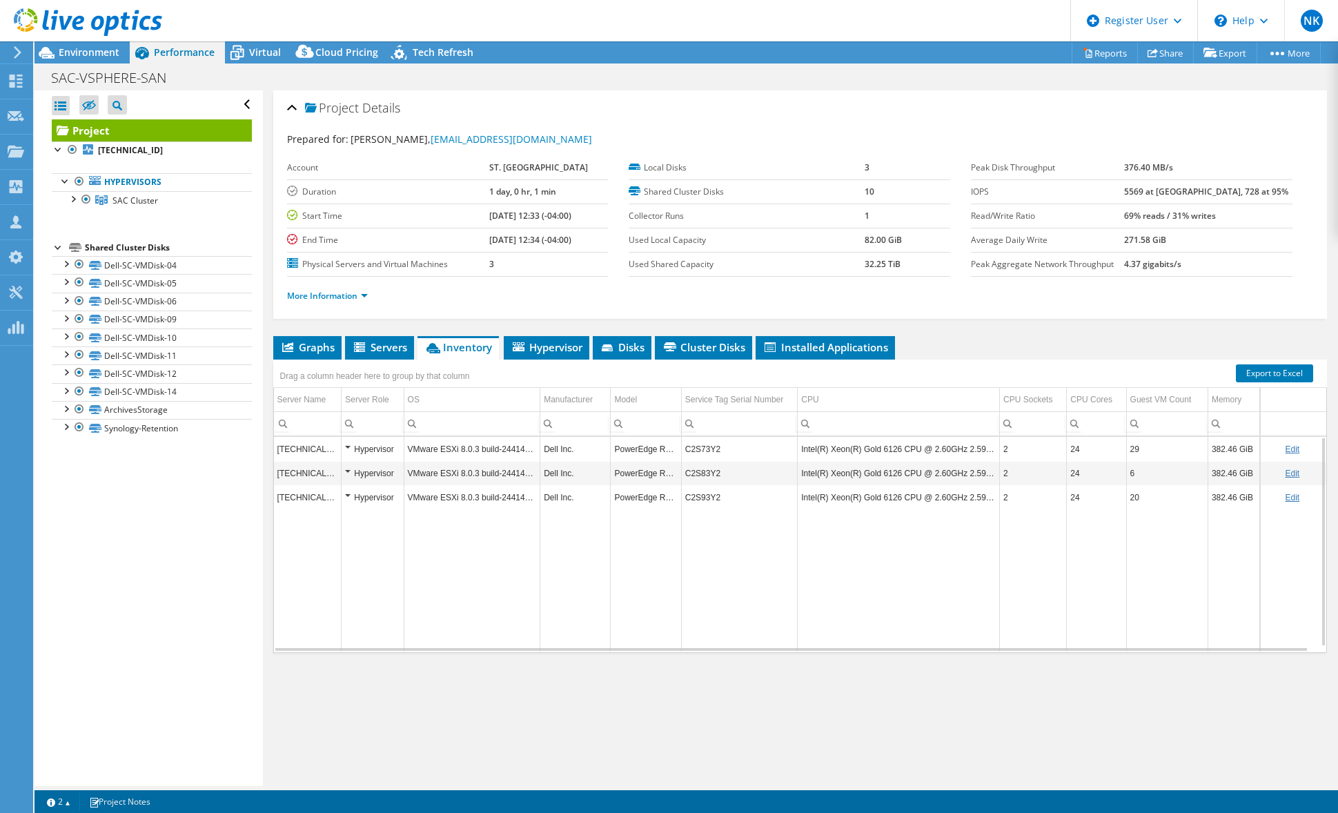
drag, startPoint x: 1206, startPoint y: 453, endPoint x: 1216, endPoint y: 456, distance: 9.9
click at [1161, 456] on td "382.46 GiB" at bounding box center [1234, 449] width 52 height 24
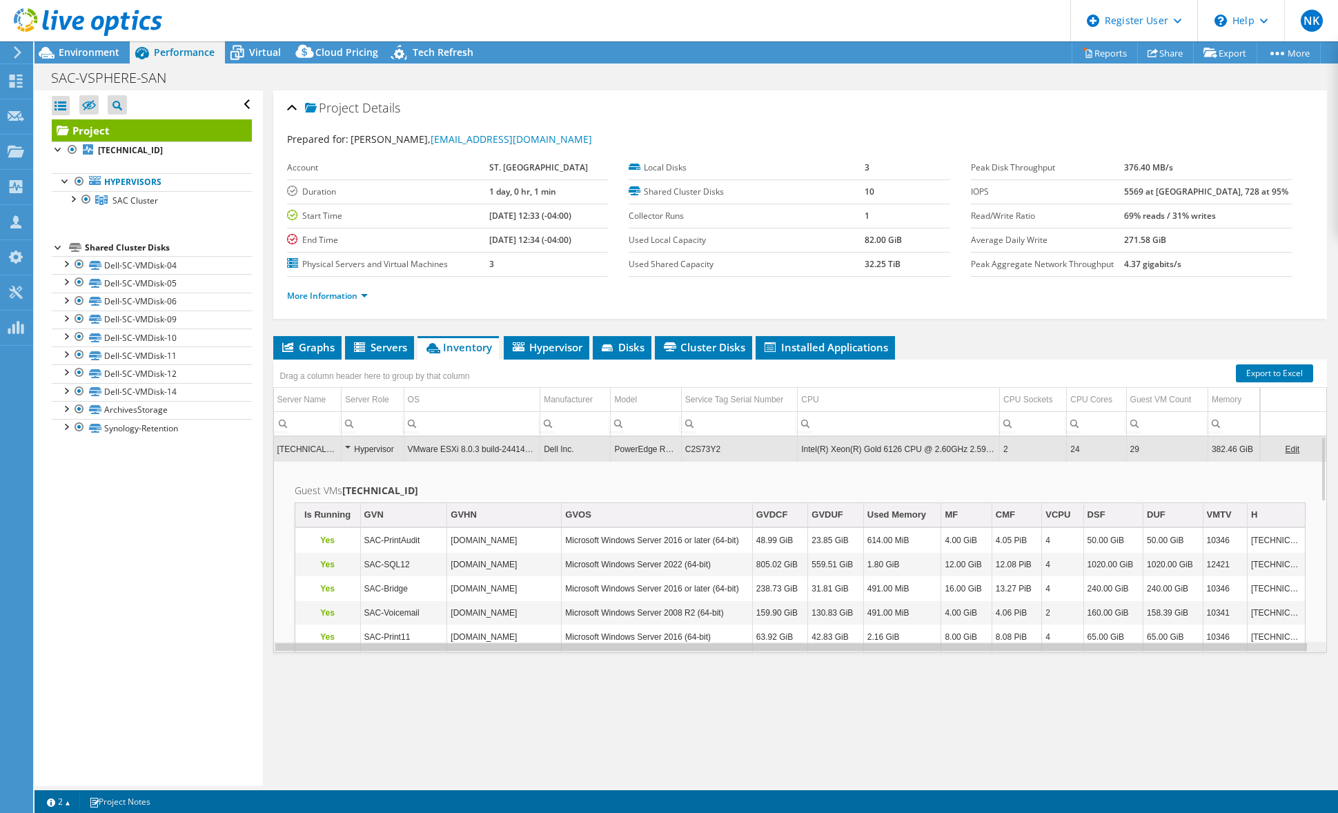
click at [847, 618] on div "Data grid" at bounding box center [791, 647] width 1032 height 8
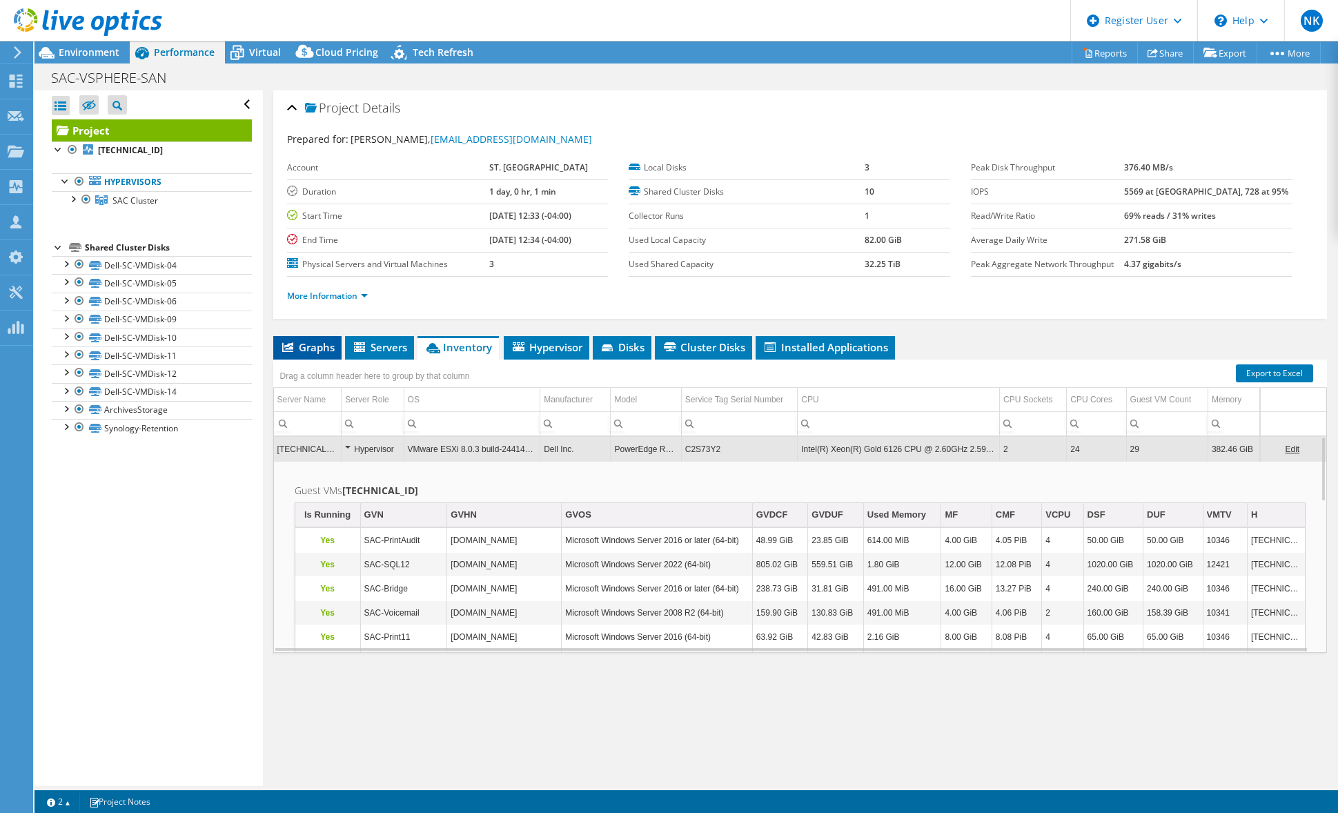
click at [291, 346] on icon at bounding box center [287, 347] width 11 height 10
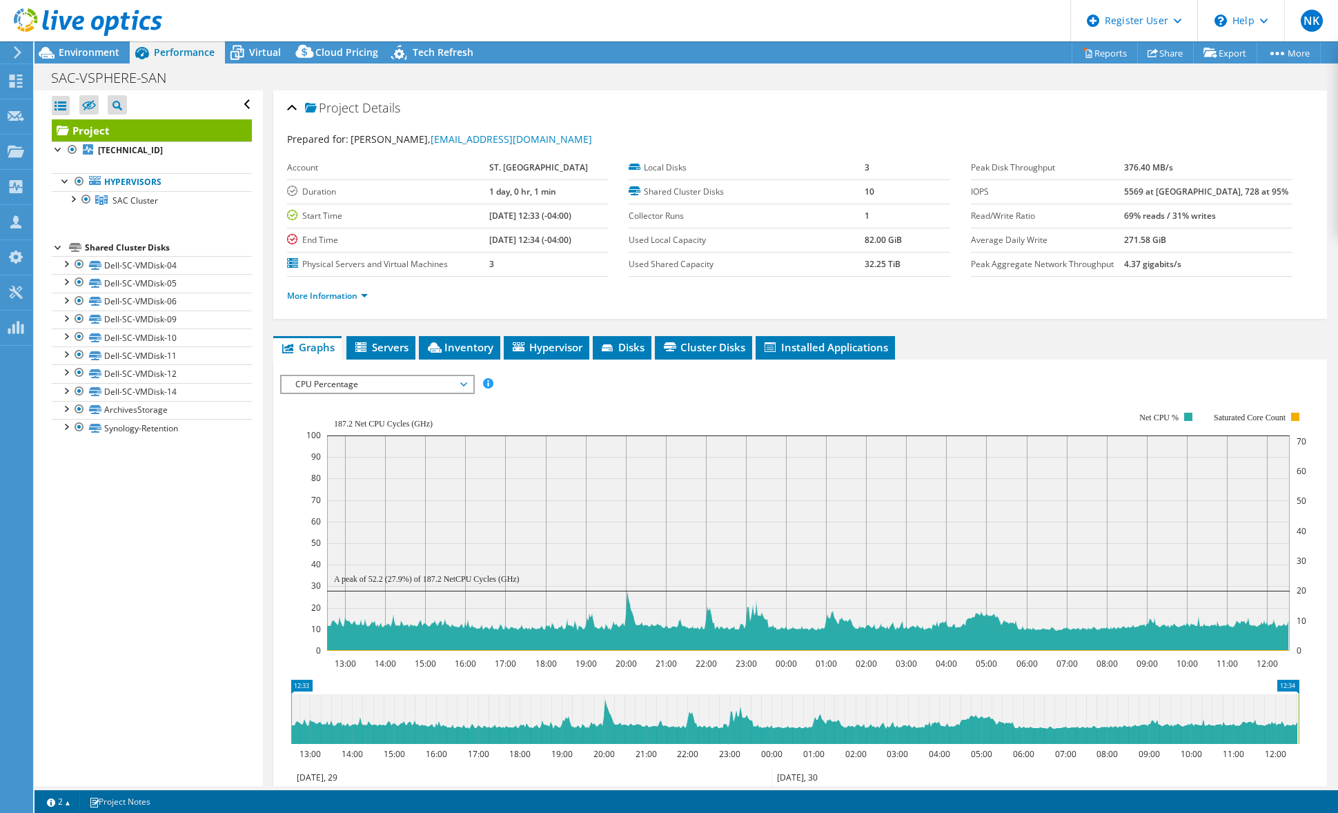
click at [343, 382] on span "CPU Percentage" at bounding box center [376, 384] width 177 height 17
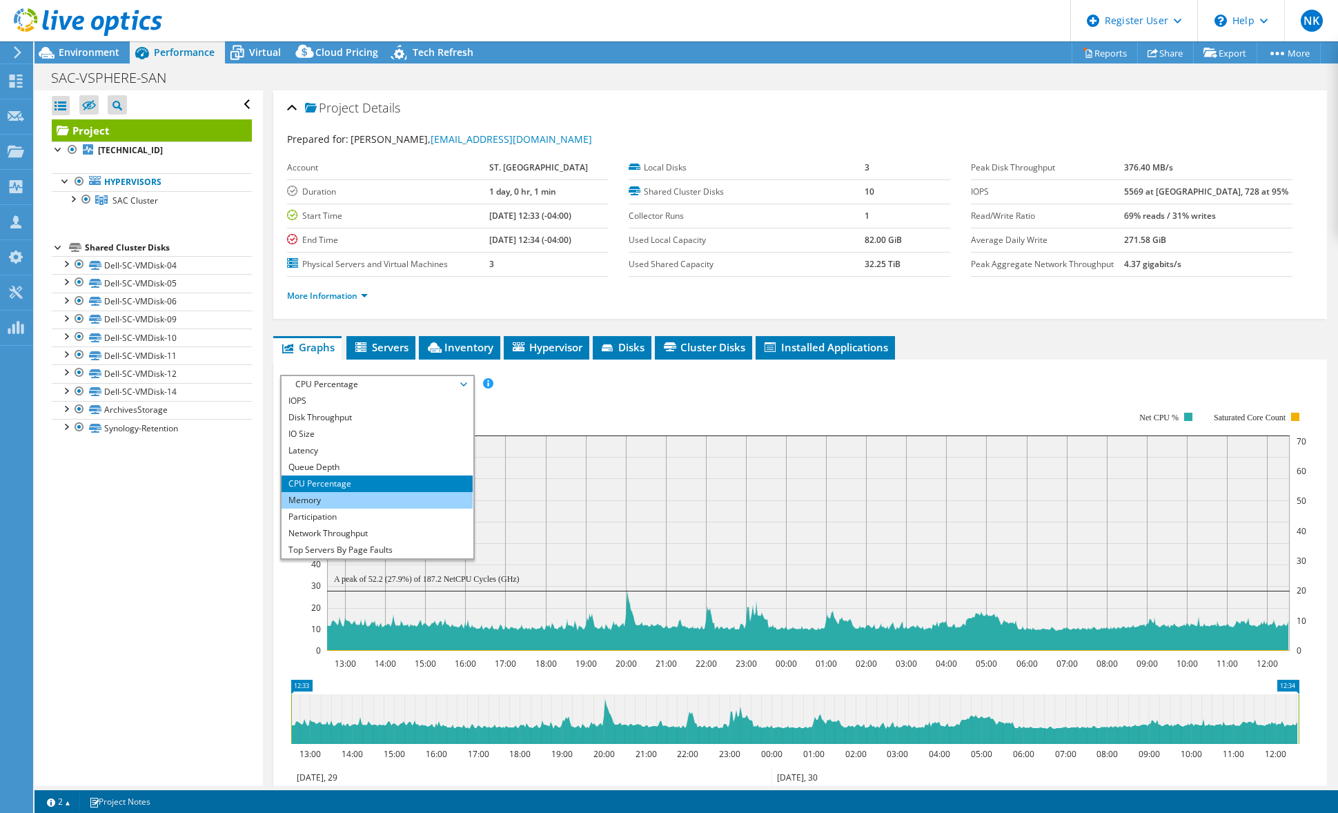
click at [362, 498] on li "Memory" at bounding box center [377, 500] width 191 height 17
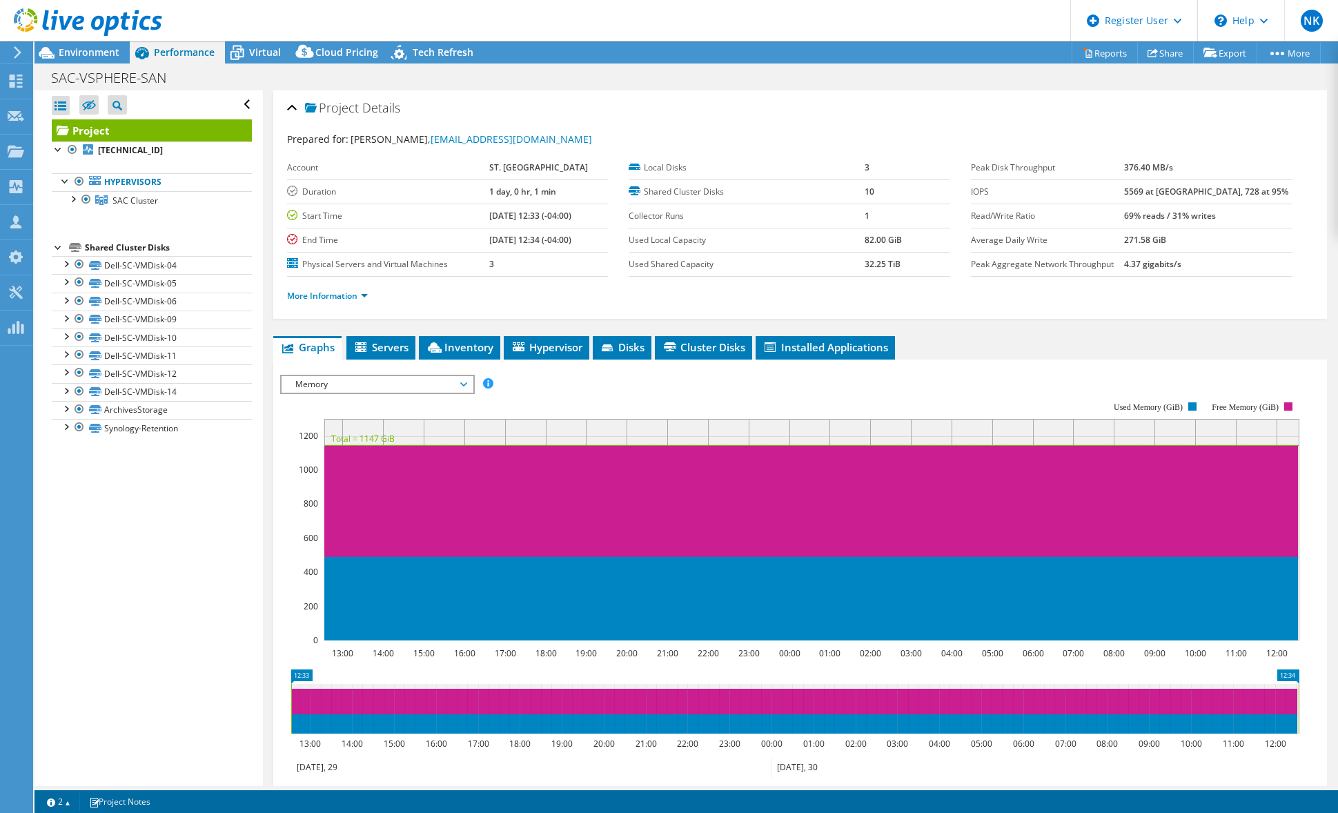
click at [374, 388] on span "Memory" at bounding box center [376, 384] width 177 height 17
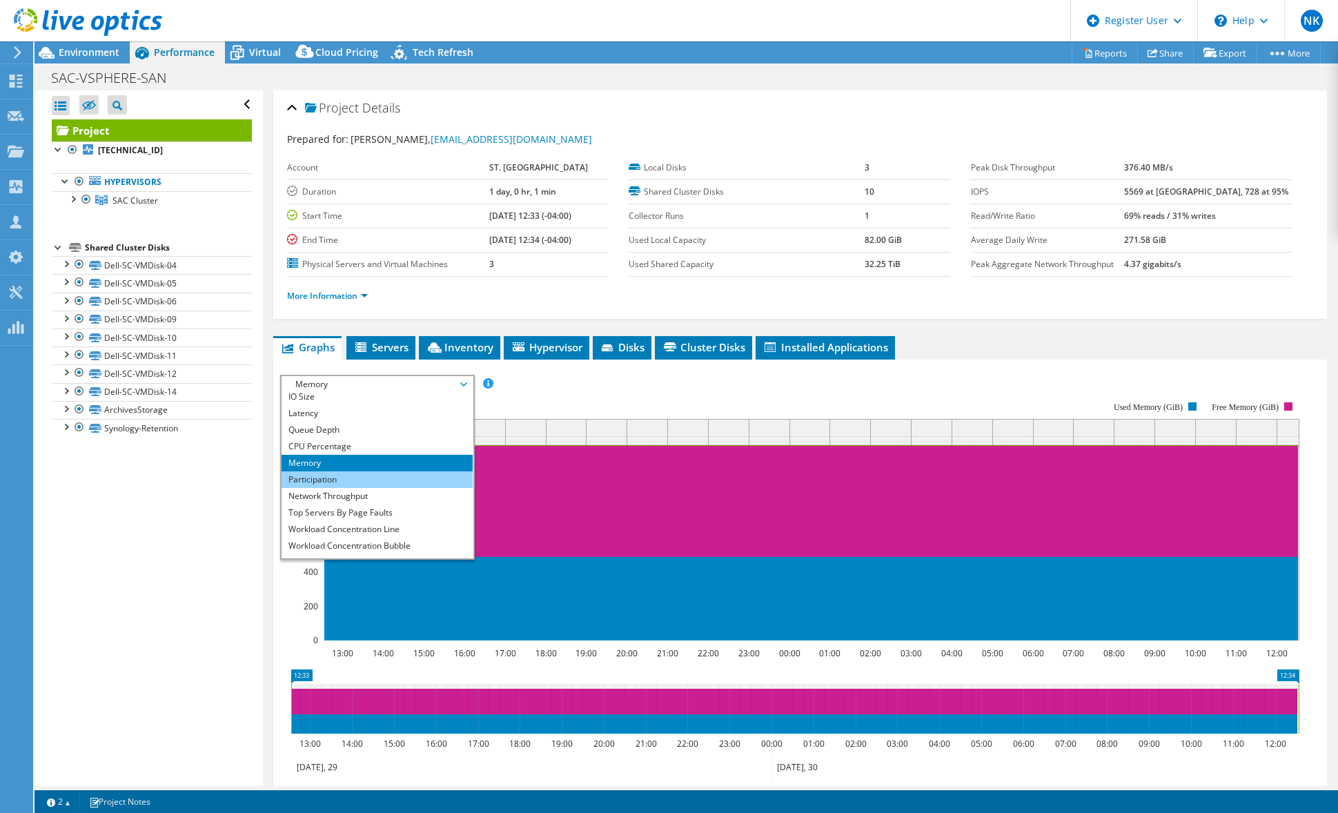
scroll to position [50, 0]
click at [382, 466] on li "Participation" at bounding box center [377, 467] width 191 height 17
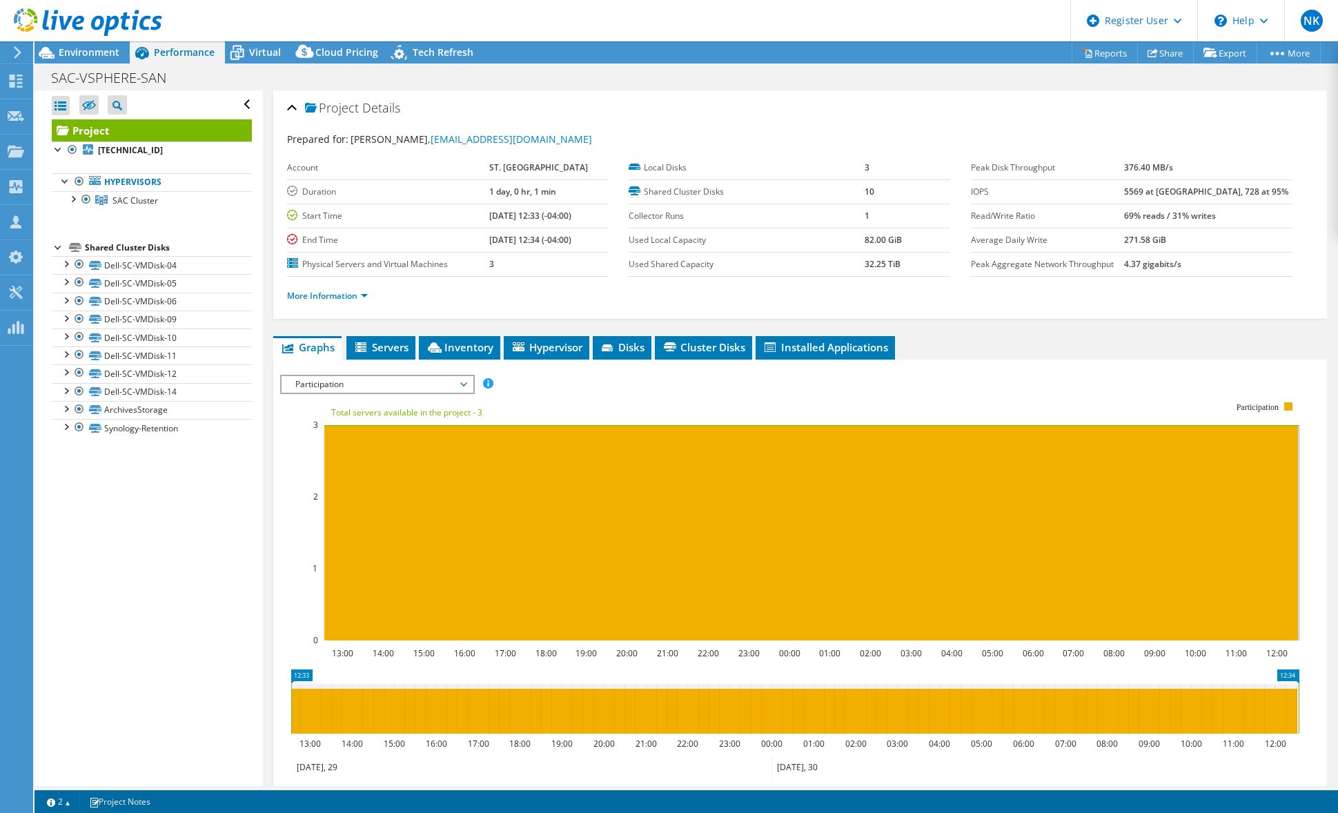
click at [393, 381] on span "Participation" at bounding box center [376, 384] width 177 height 17
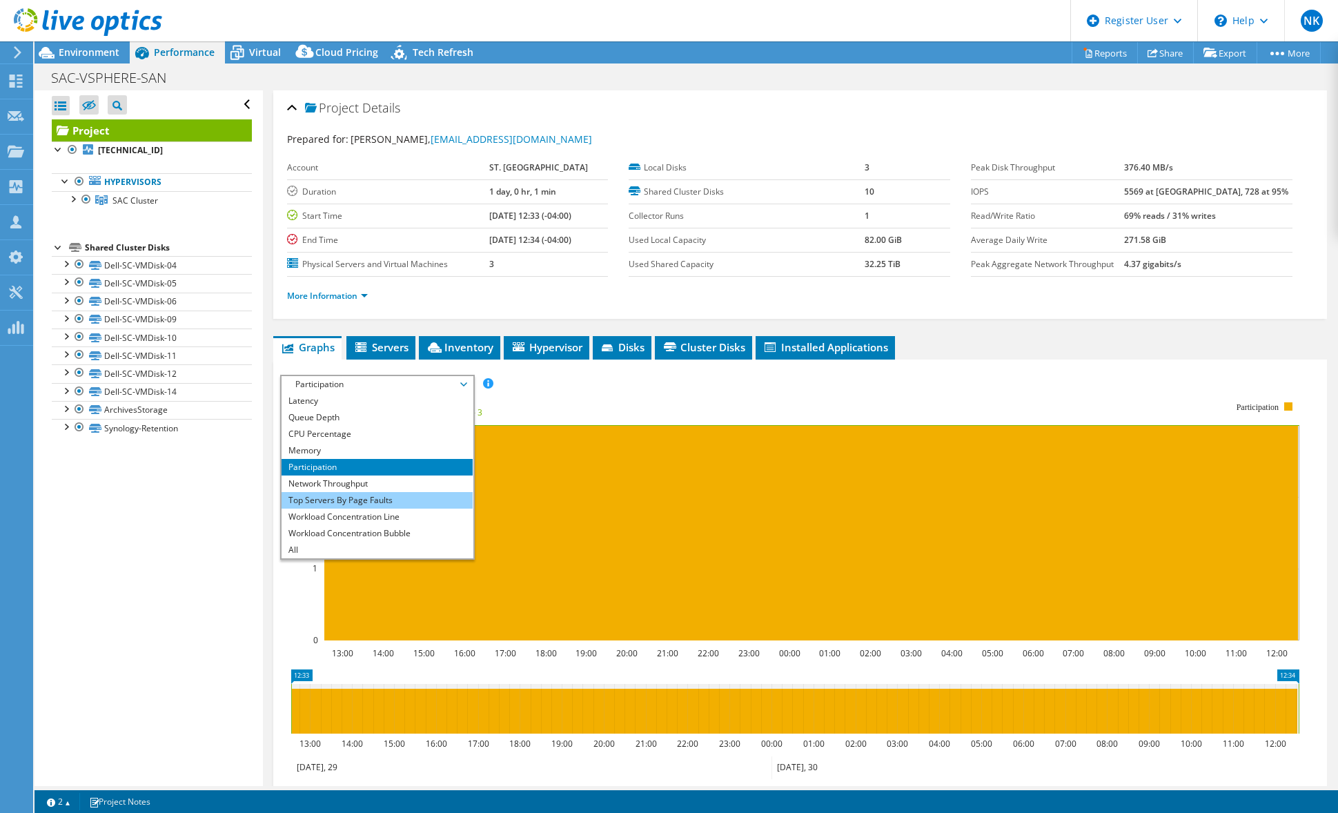
click at [366, 500] on li "Top Servers By Page Faults" at bounding box center [377, 500] width 191 height 17
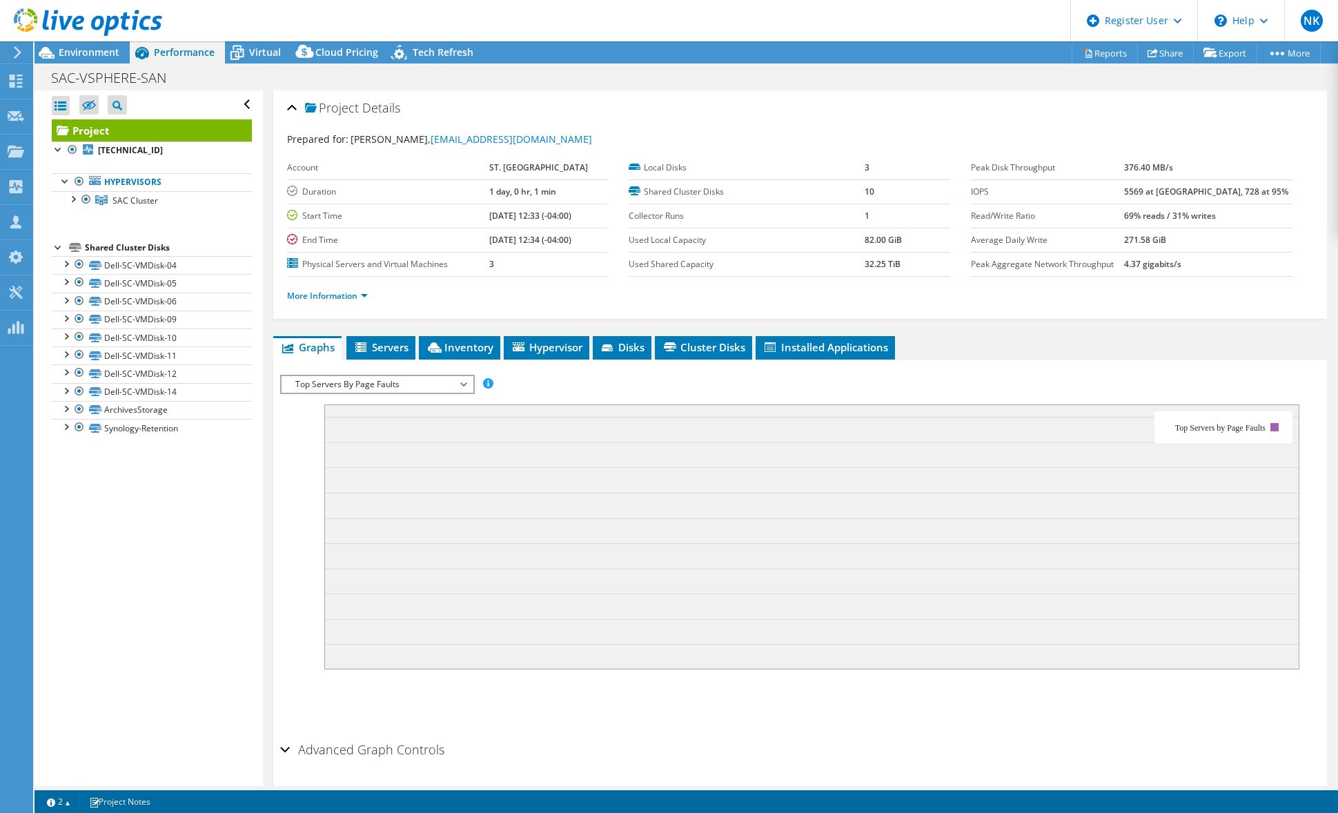
click at [342, 384] on span "Top Servers By Page Faults" at bounding box center [376, 384] width 177 height 17
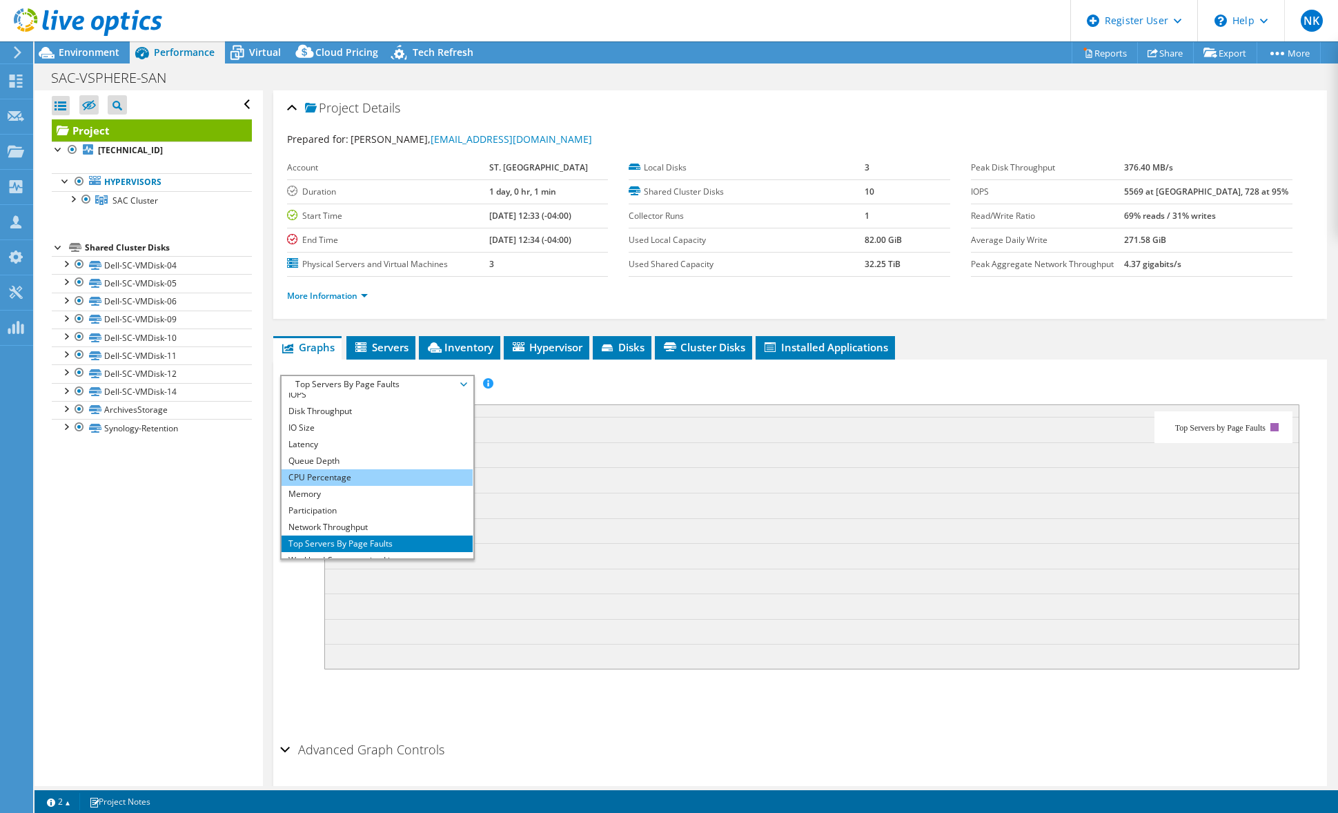
scroll to position [0, 0]
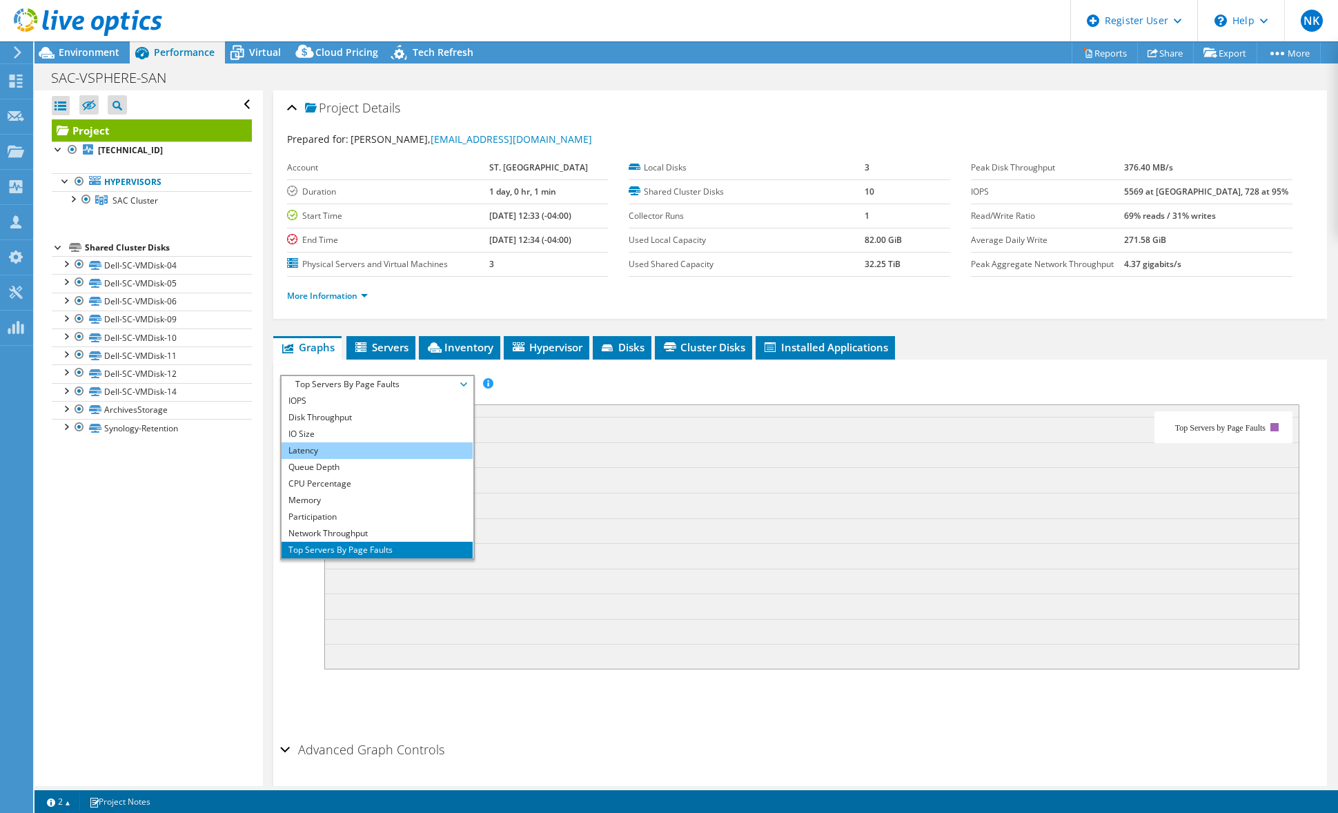
click at [333, 448] on li "Latency" at bounding box center [377, 450] width 191 height 17
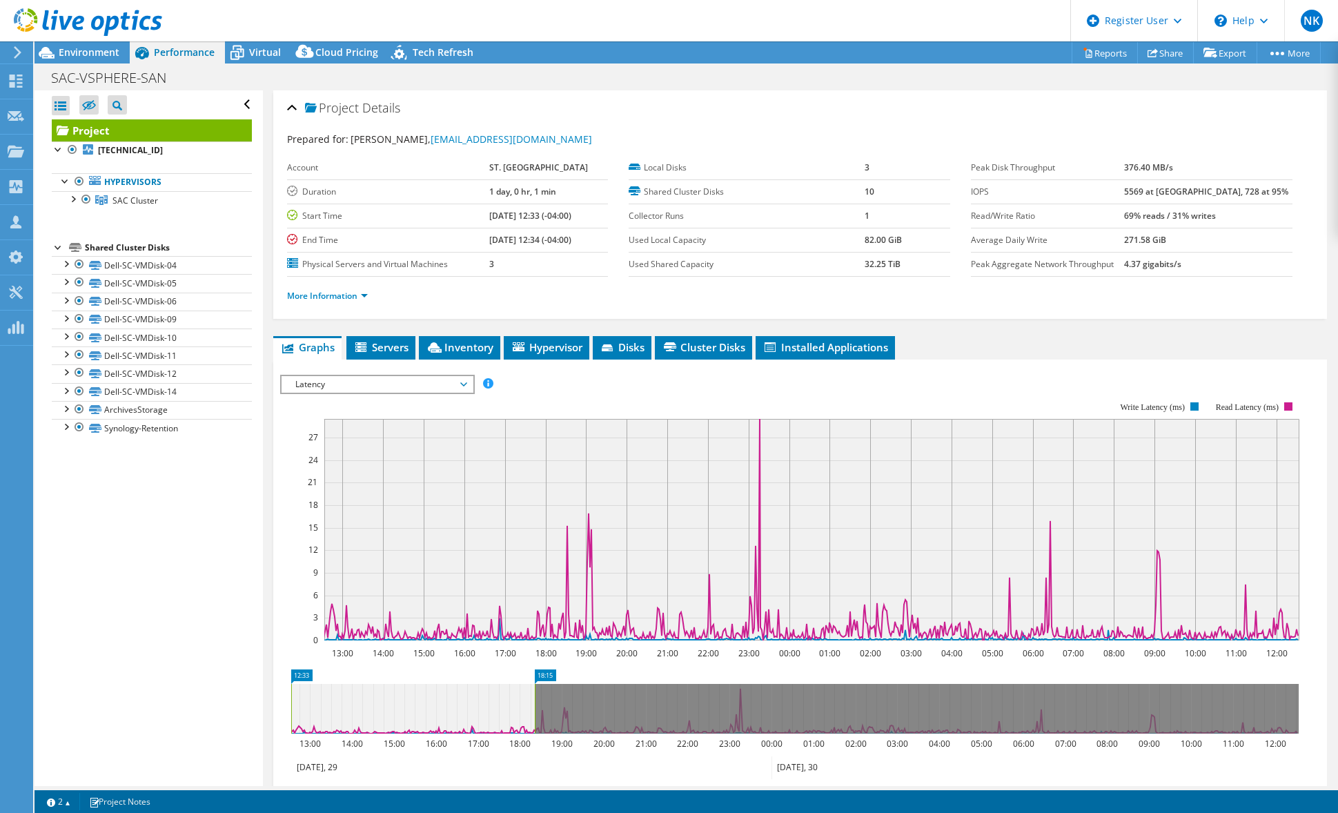
drag, startPoint x: 1300, startPoint y: 710, endPoint x: 536, endPoint y: 734, distance: 764.4
click at [536, 618] on icon "12:33 18:15 13:00 14:00 15:00 16:00 17:00 18:00 19:00 20:00 21:00 22:00 23:00 0…" at bounding box center [795, 724] width 1030 height 110
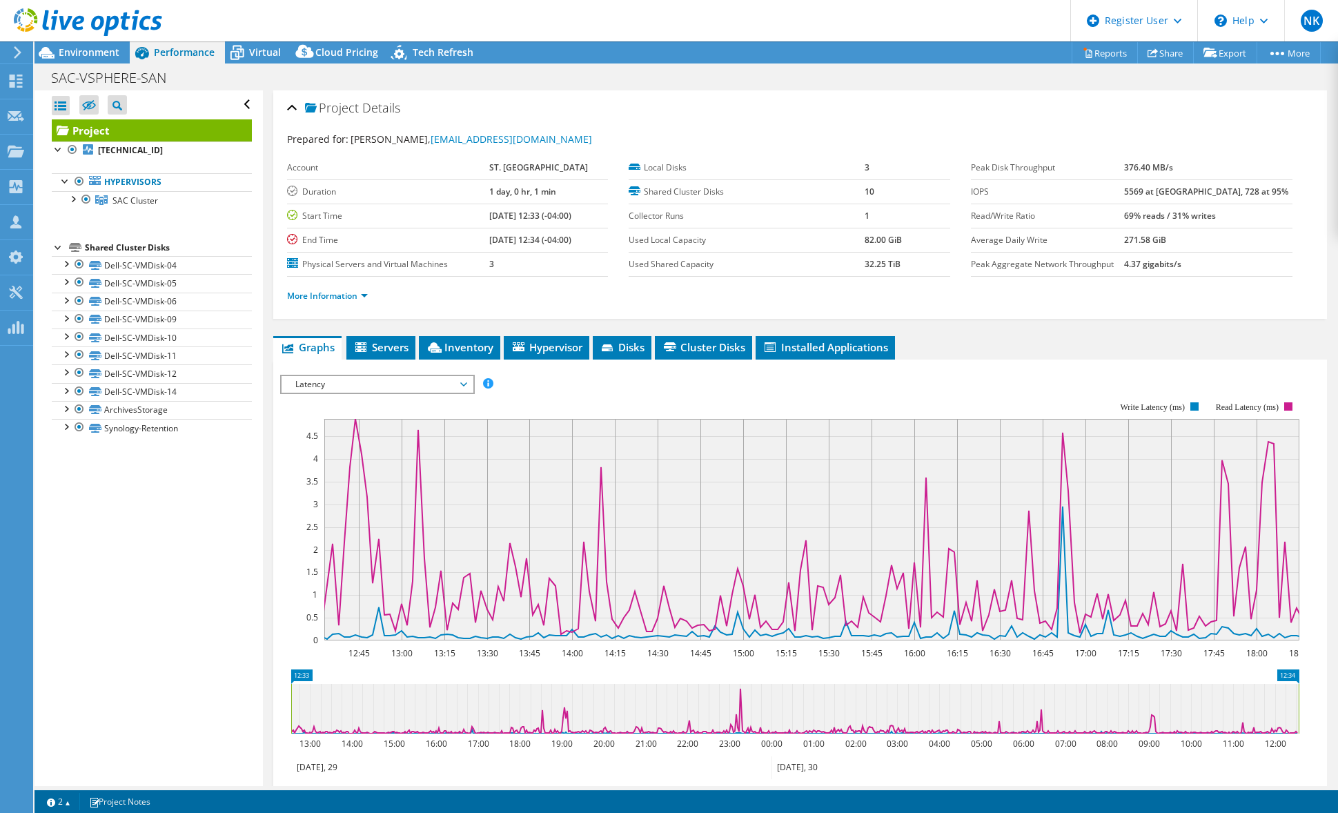
drag, startPoint x: 533, startPoint y: 714, endPoint x: 1375, endPoint y: 724, distance: 842.1
click at [1161, 618] on html "NK Dell User Nick Katigbak Nicholas.Katigbak@dell.com Dell My Profile Log Out \…" at bounding box center [669, 406] width 1338 height 813
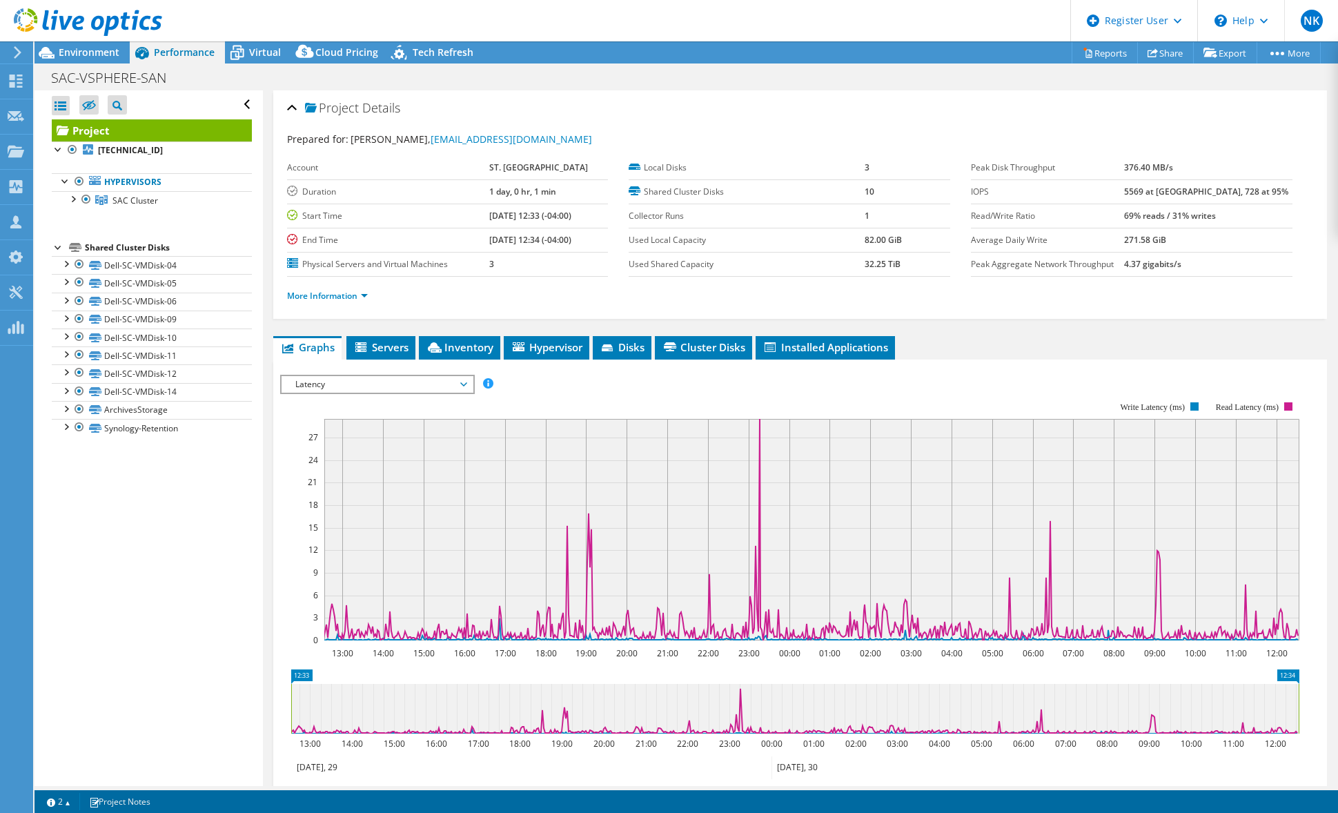
click at [329, 383] on span "Latency" at bounding box center [376, 384] width 177 height 17
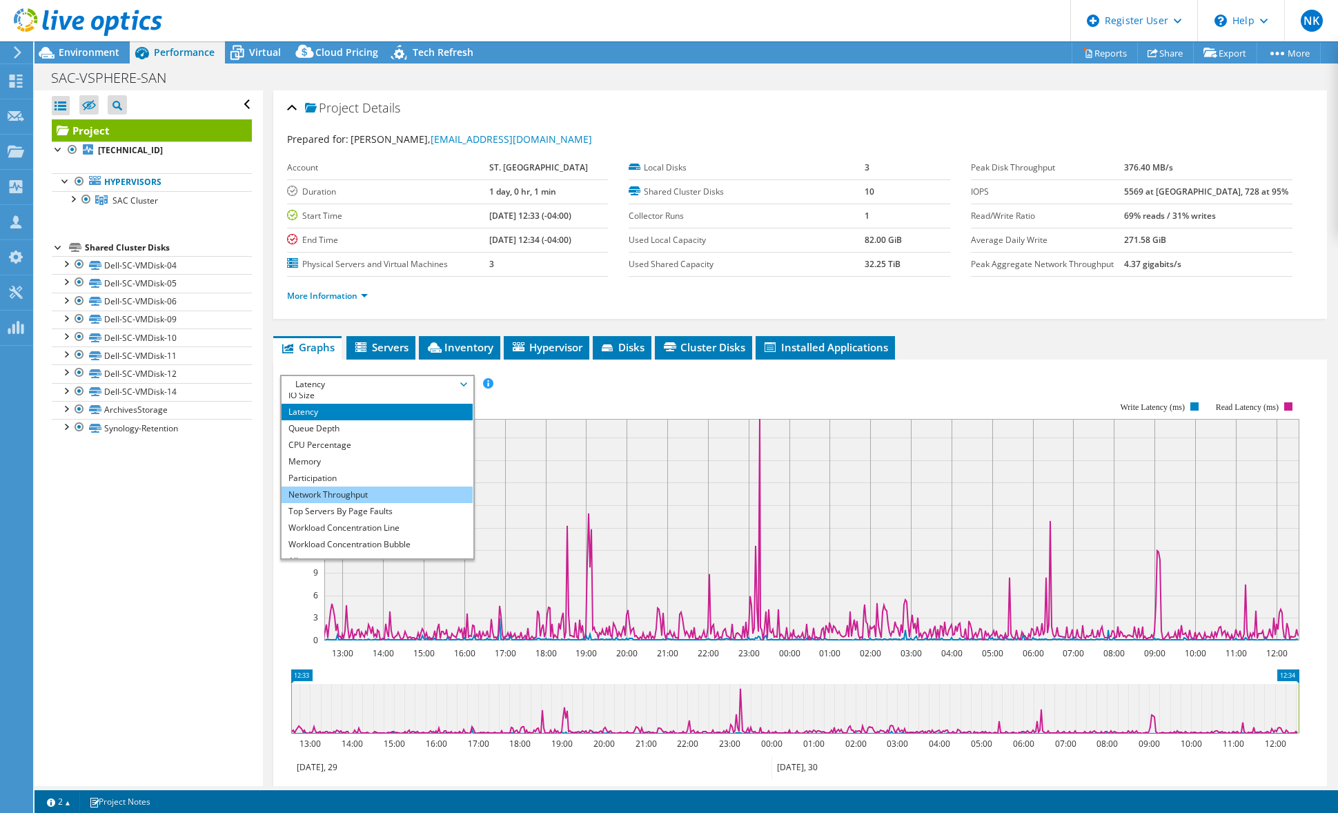
scroll to position [50, 0]
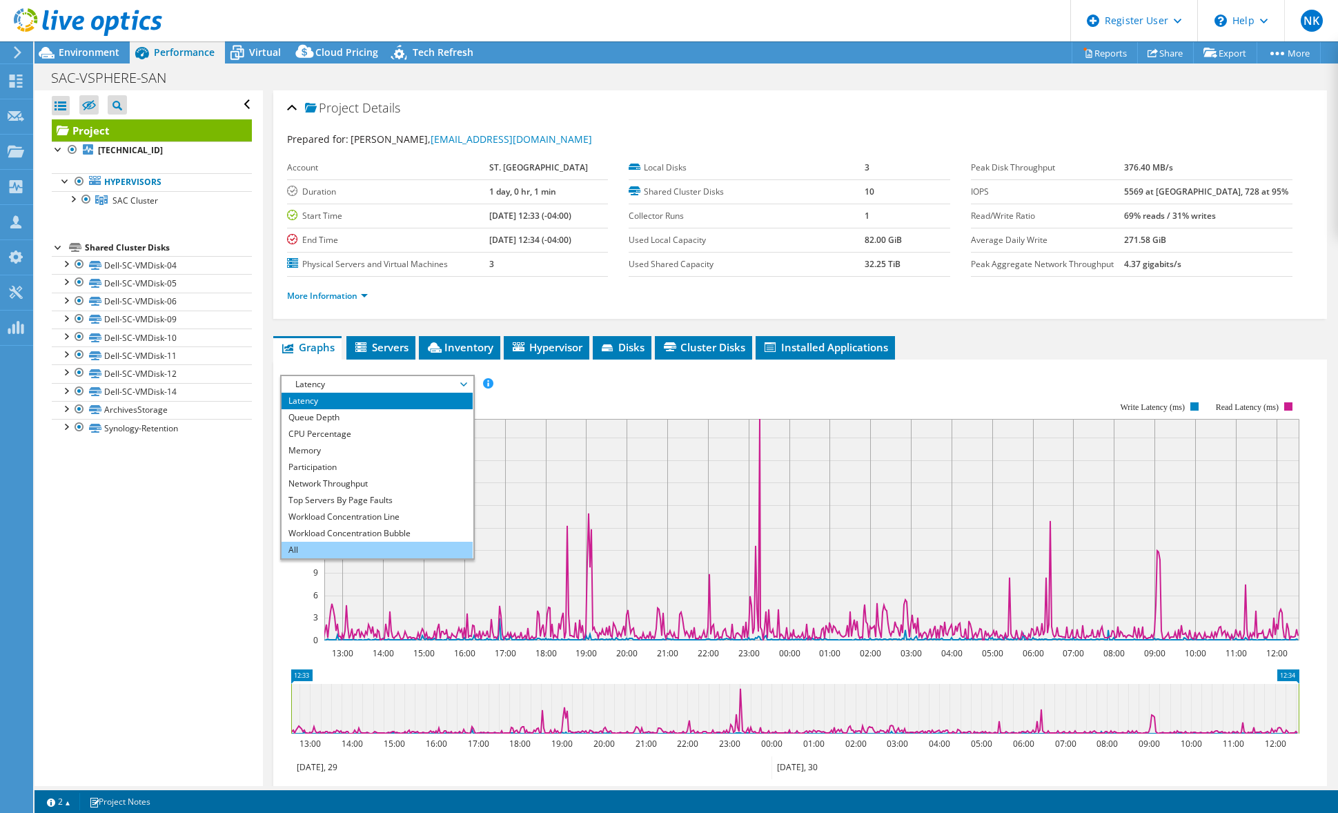
click at [364, 552] on li "All" at bounding box center [377, 550] width 191 height 17
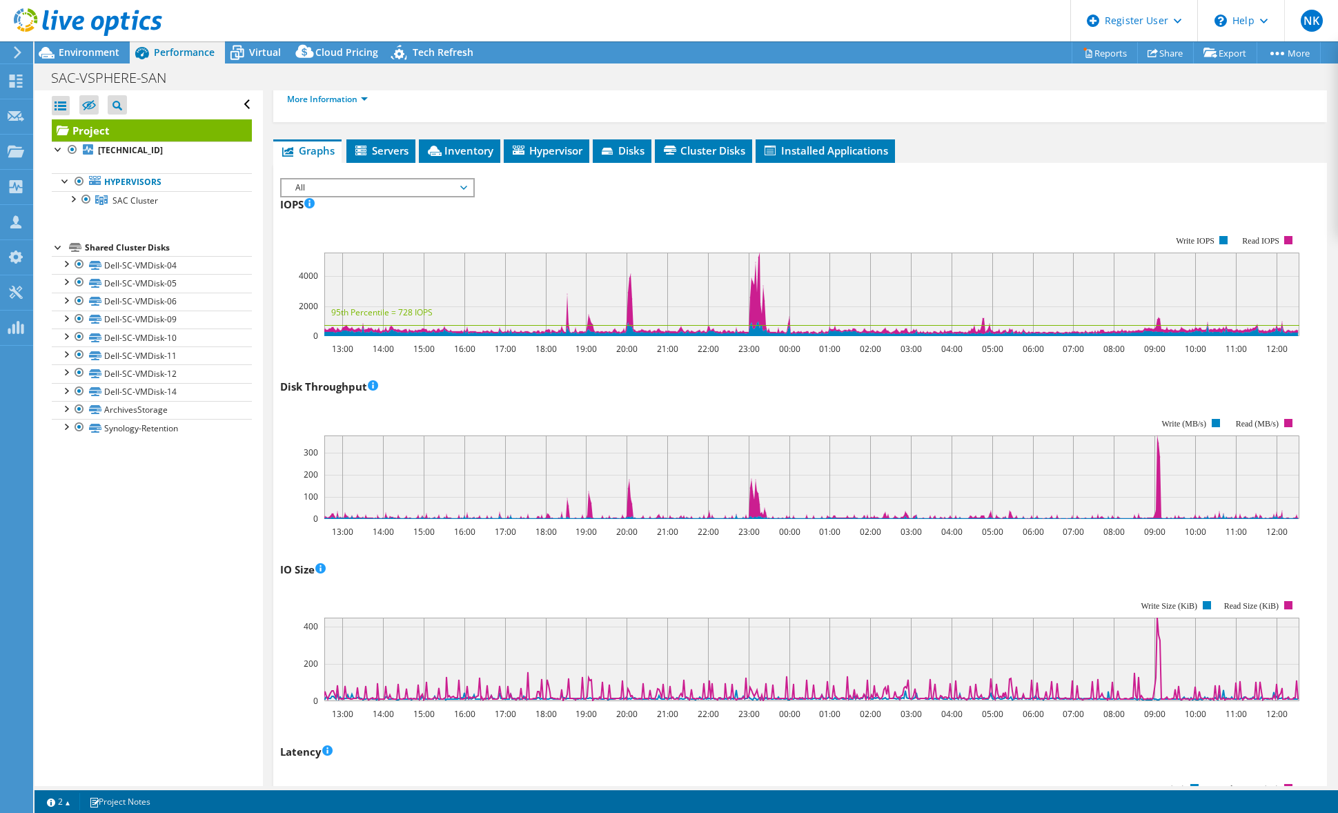
scroll to position [0, 0]
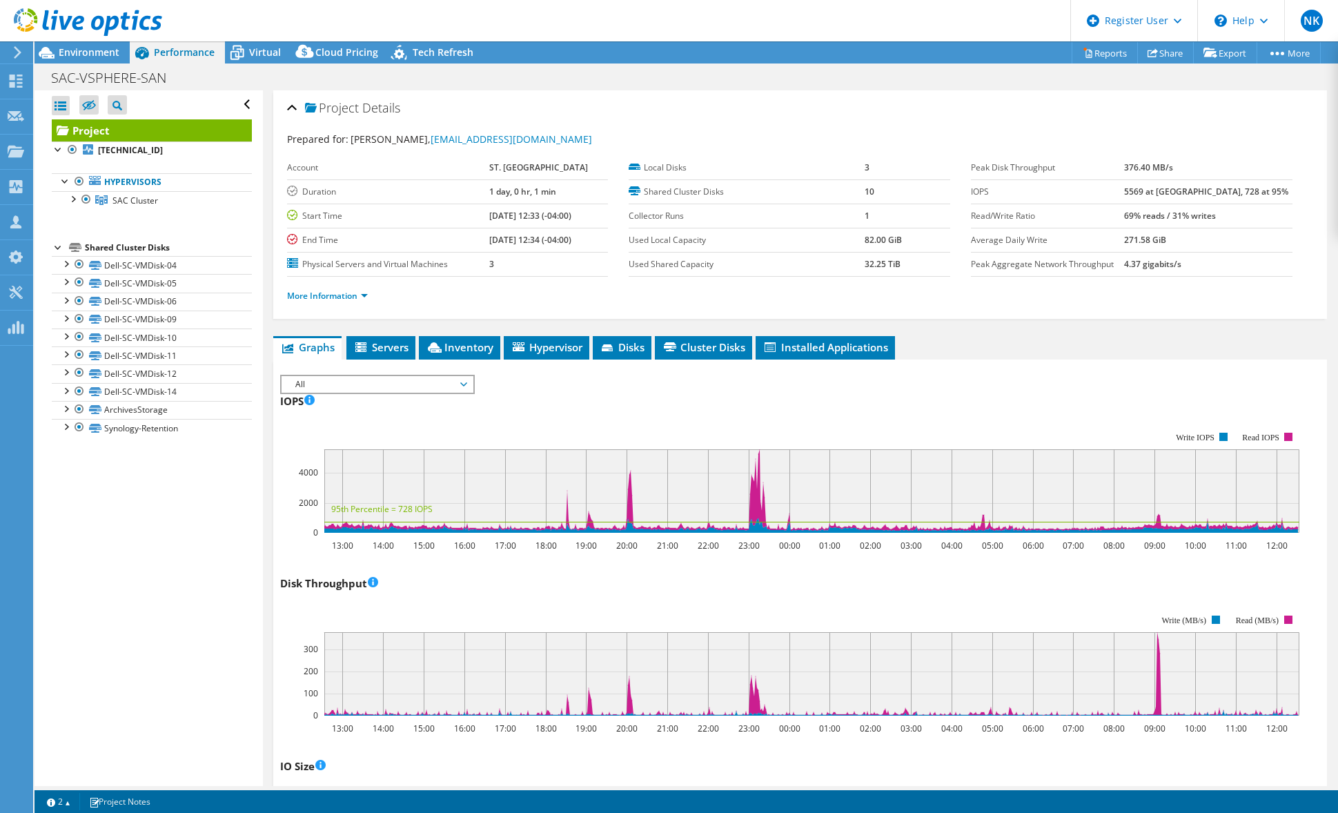
click at [340, 377] on span "All" at bounding box center [376, 384] width 177 height 17
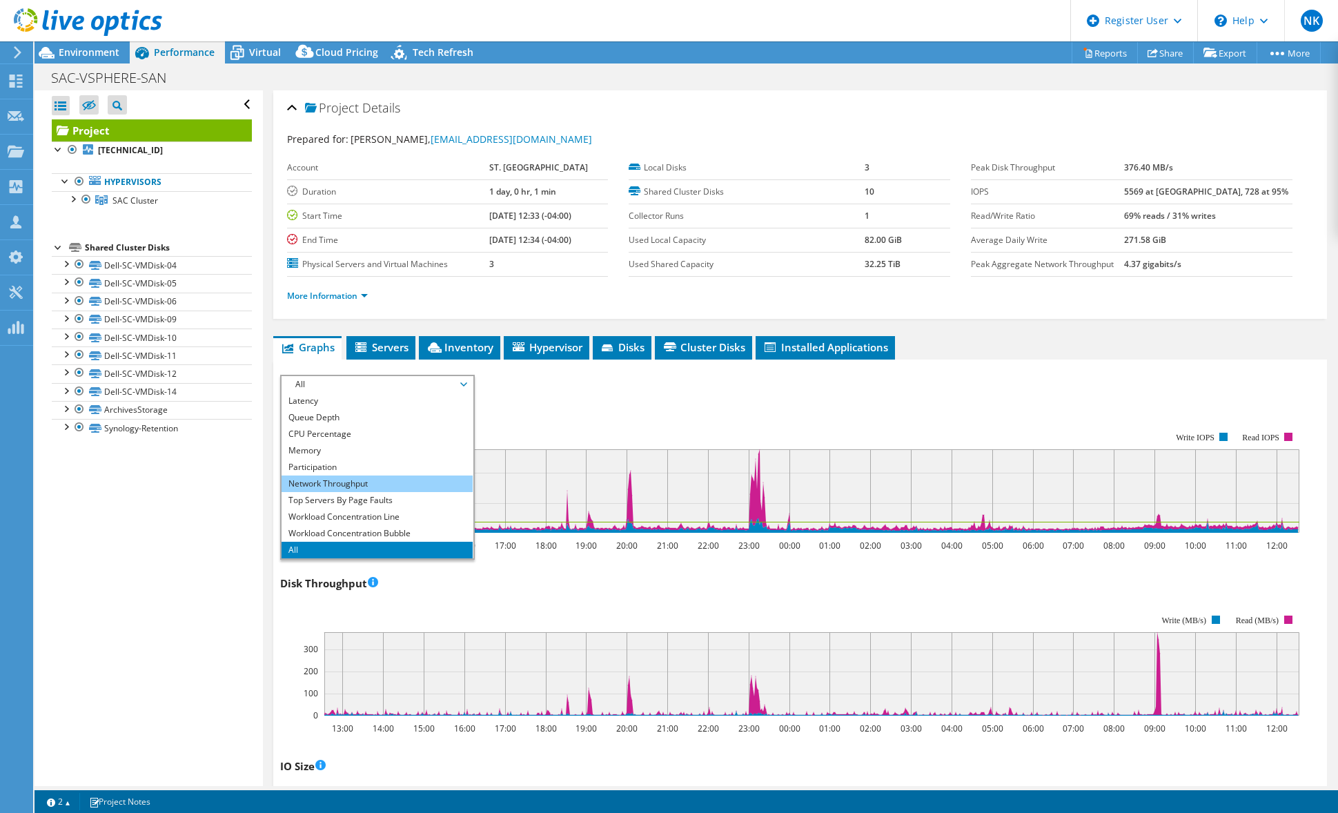
click at [391, 483] on li "Network Throughput" at bounding box center [377, 484] width 191 height 17
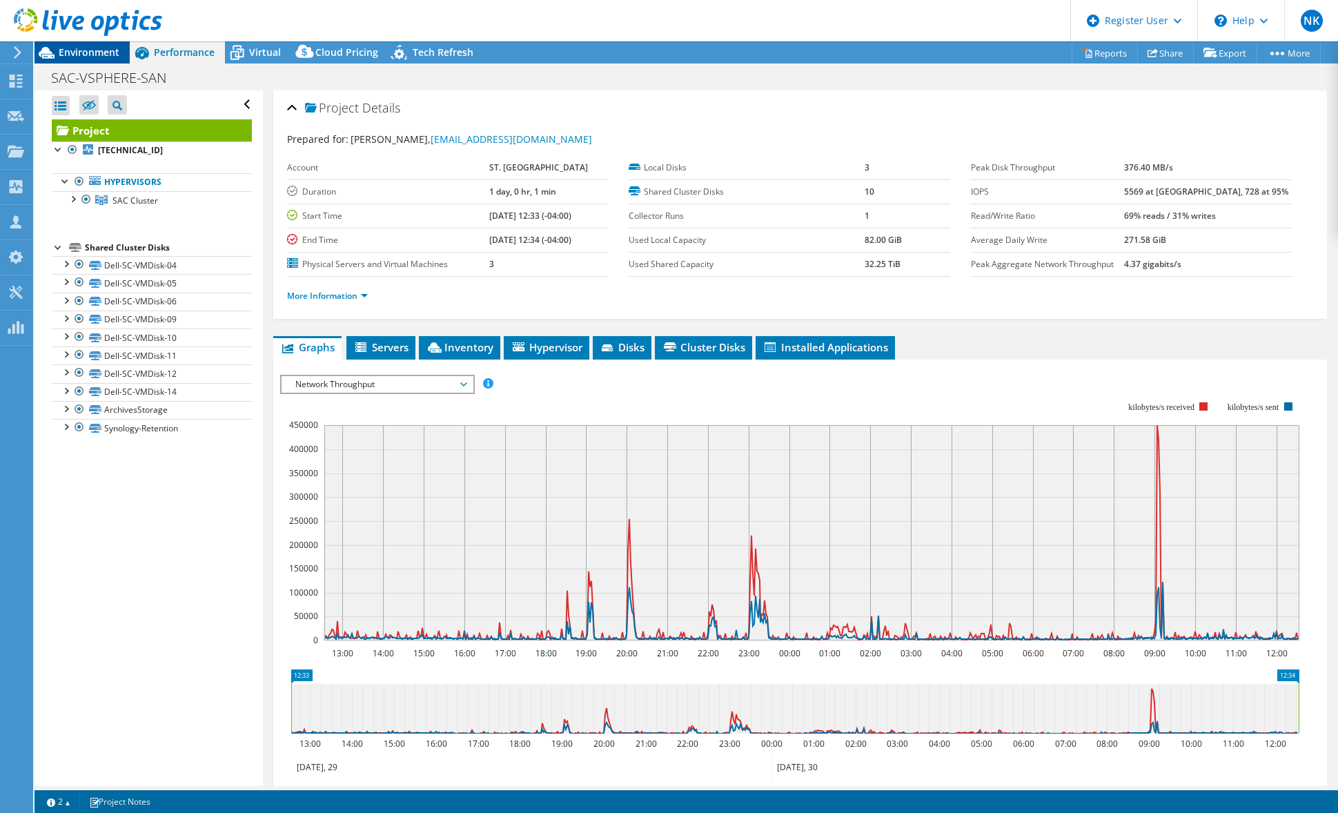
click at [101, 52] on span "Environment" at bounding box center [89, 52] width 61 height 13
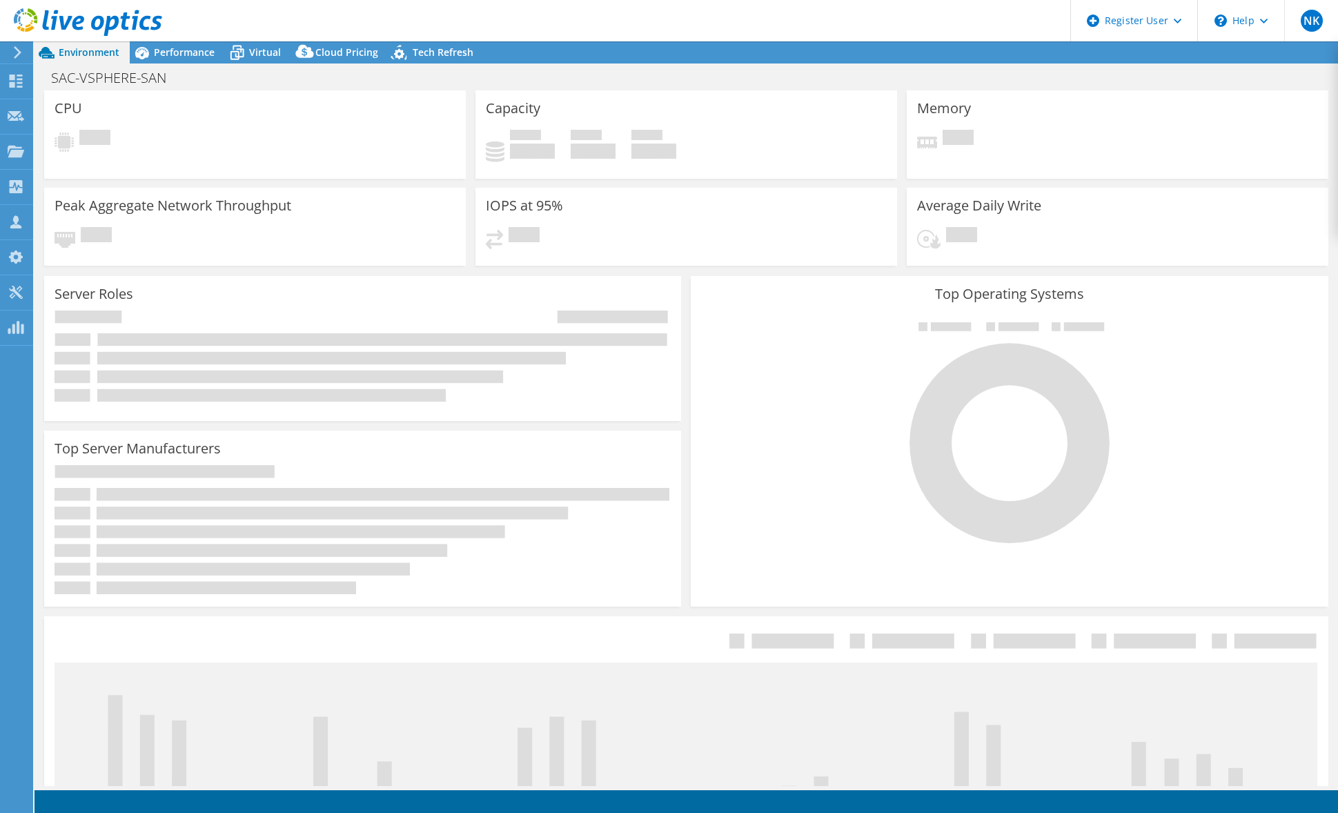
select select "[GEOGRAPHIC_DATA]"
select select "CAD"
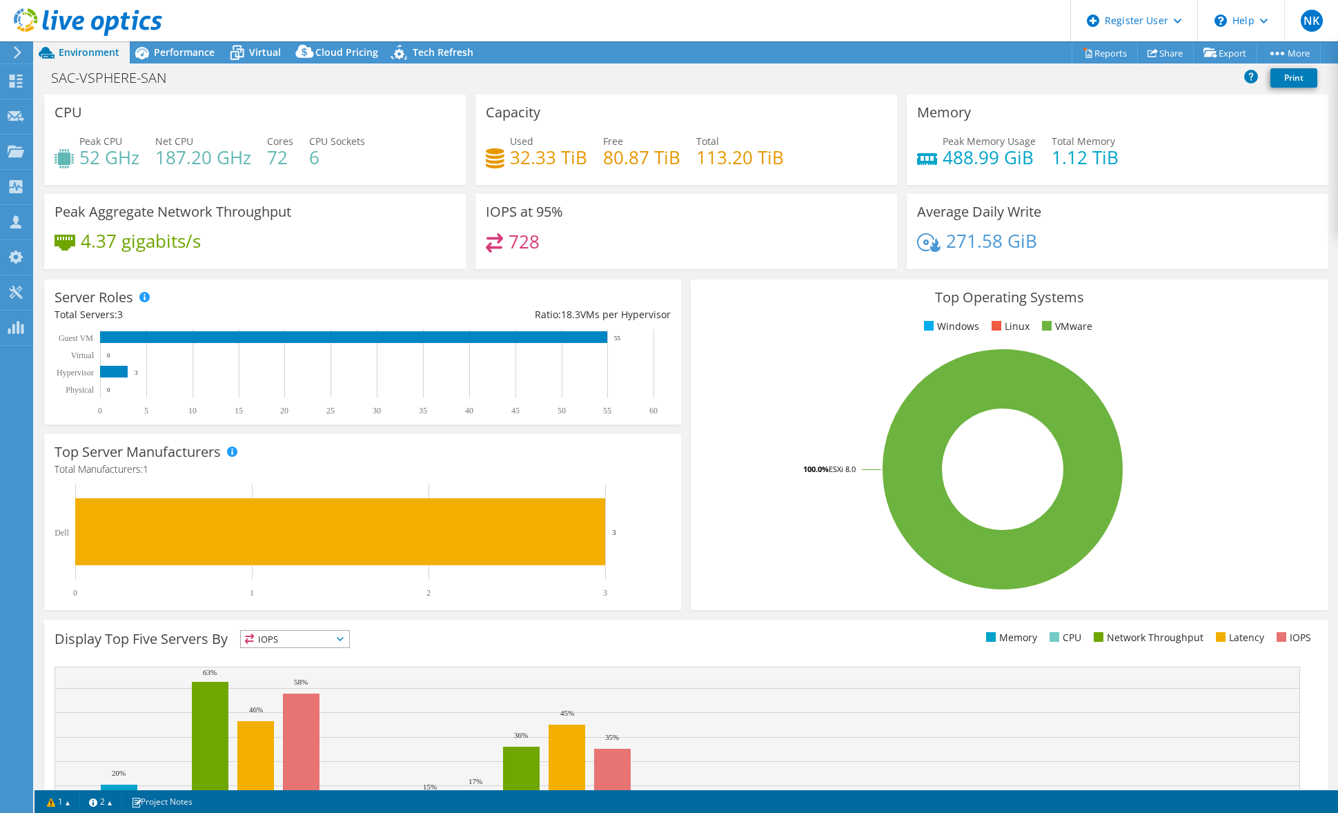
click at [826, 366] on rect at bounding box center [1003, 470] width 604 height 242
click at [1162, 48] on link "Share" at bounding box center [1165, 52] width 57 height 21
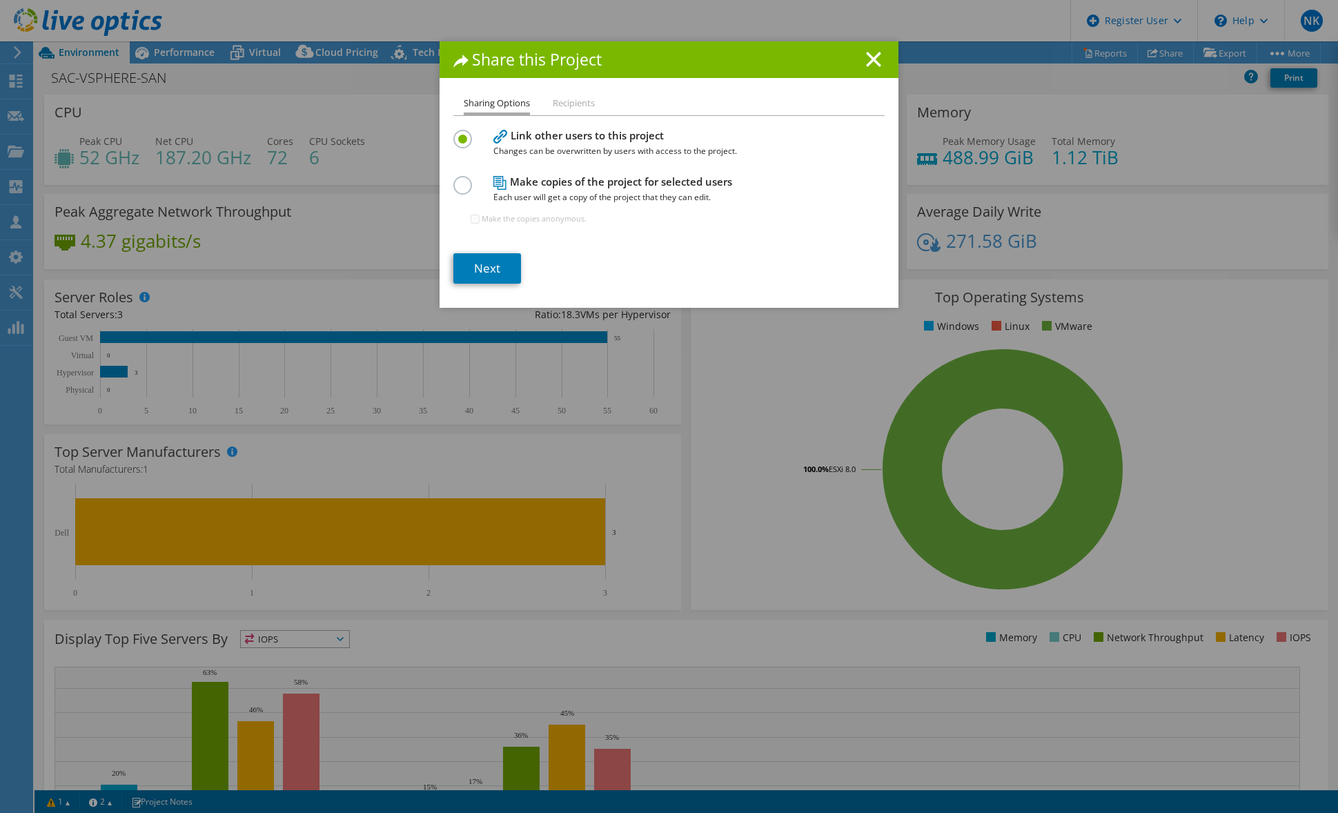
click at [578, 109] on li "Recipients" at bounding box center [574, 103] width 42 height 17
click at [574, 101] on li "Recipients" at bounding box center [574, 103] width 42 height 17
click at [483, 274] on link "Next" at bounding box center [487, 268] width 68 height 30
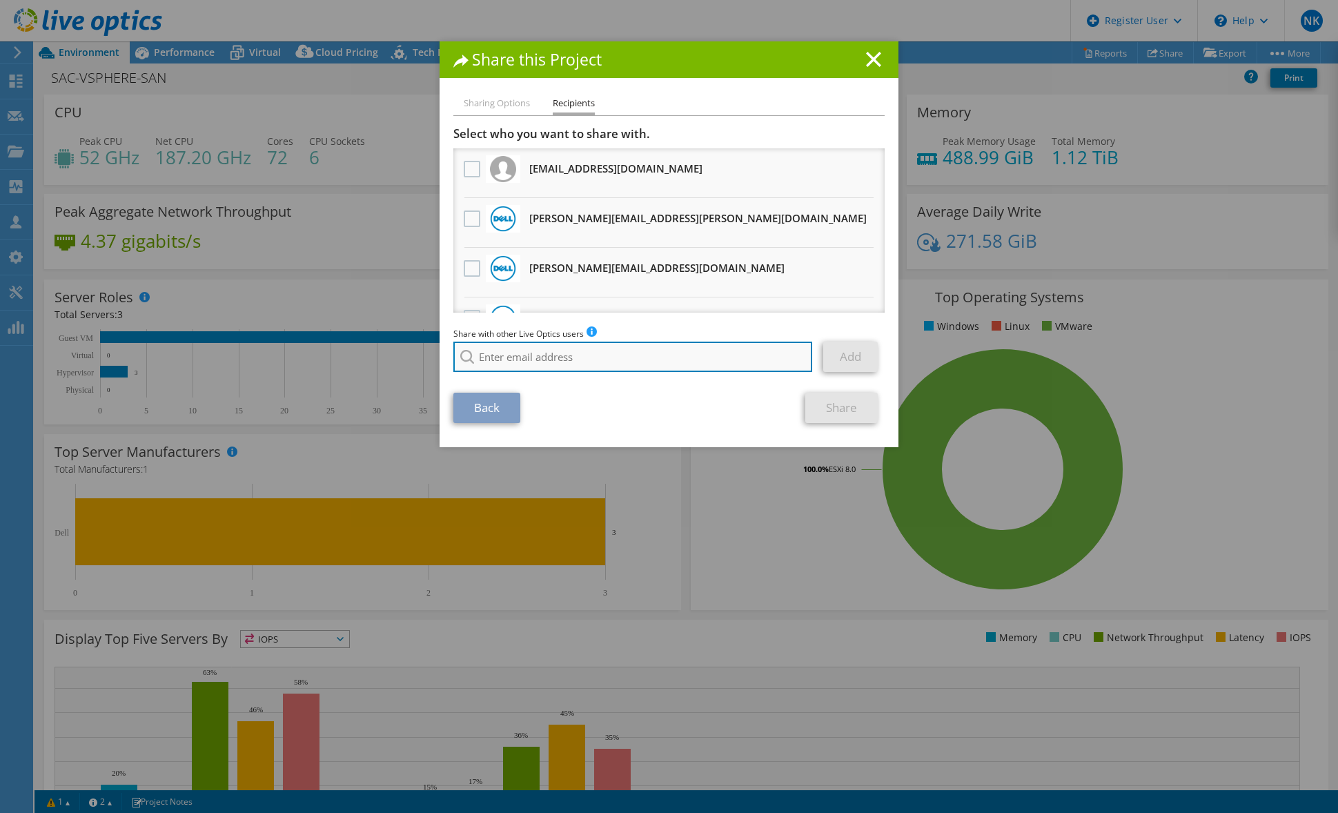
click at [581, 360] on input "search" at bounding box center [632, 357] width 359 height 30
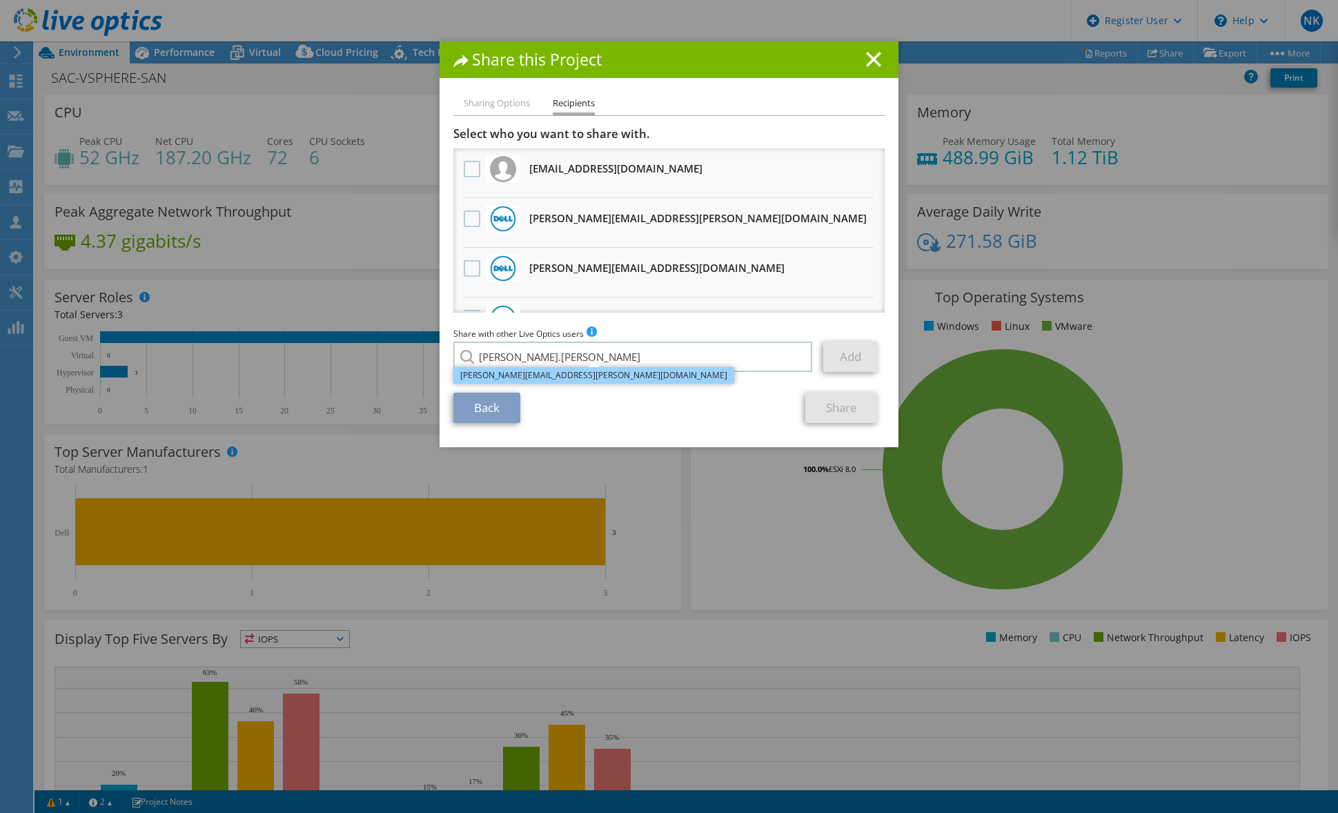
click at [560, 376] on li "[PERSON_NAME][EMAIL_ADDRESS][PERSON_NAME][DOMAIN_NAME]" at bounding box center [593, 375] width 281 height 17
type input "[PERSON_NAME][EMAIL_ADDRESS][PERSON_NAME][DOMAIN_NAME]"
click at [843, 352] on link "Add" at bounding box center [850, 357] width 55 height 30
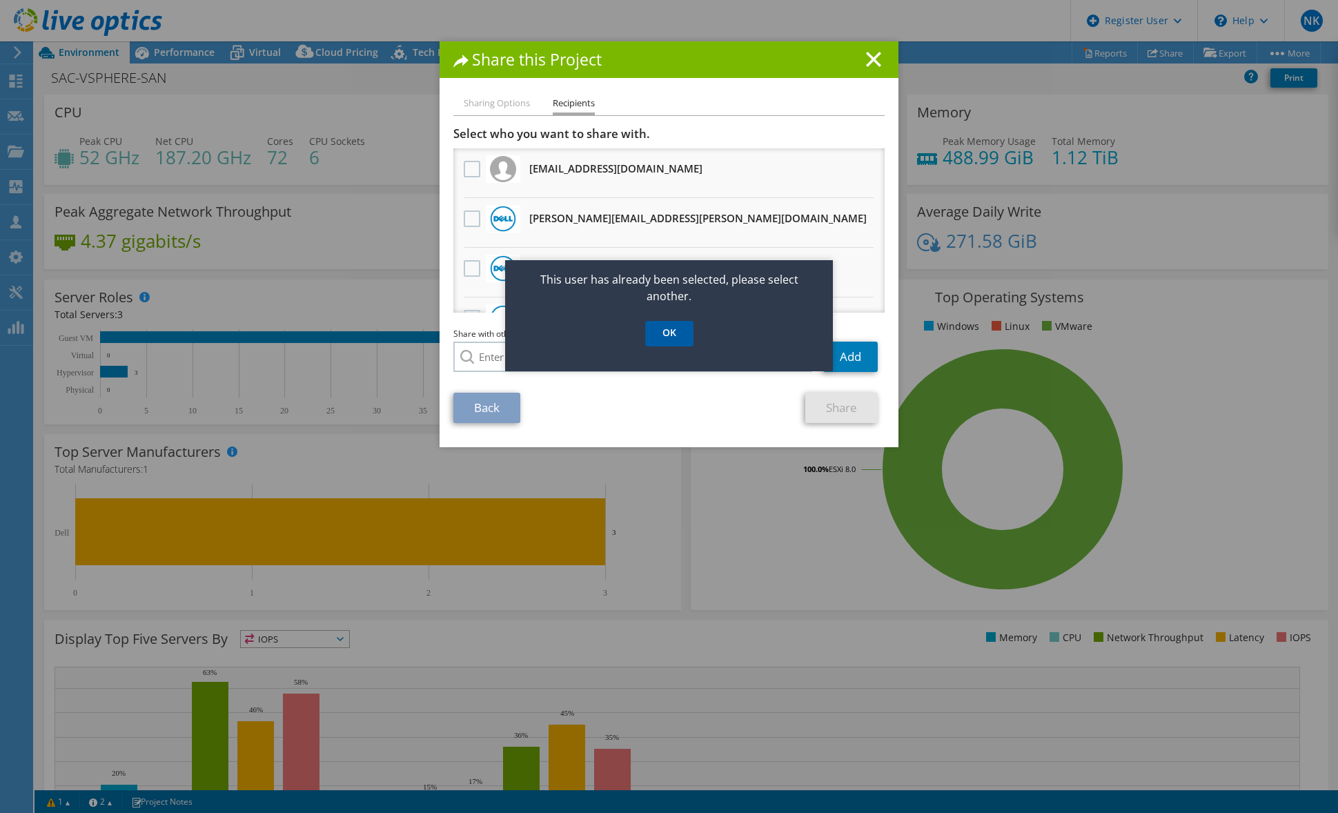
click at [669, 339] on link "OK" at bounding box center [669, 334] width 48 height 26
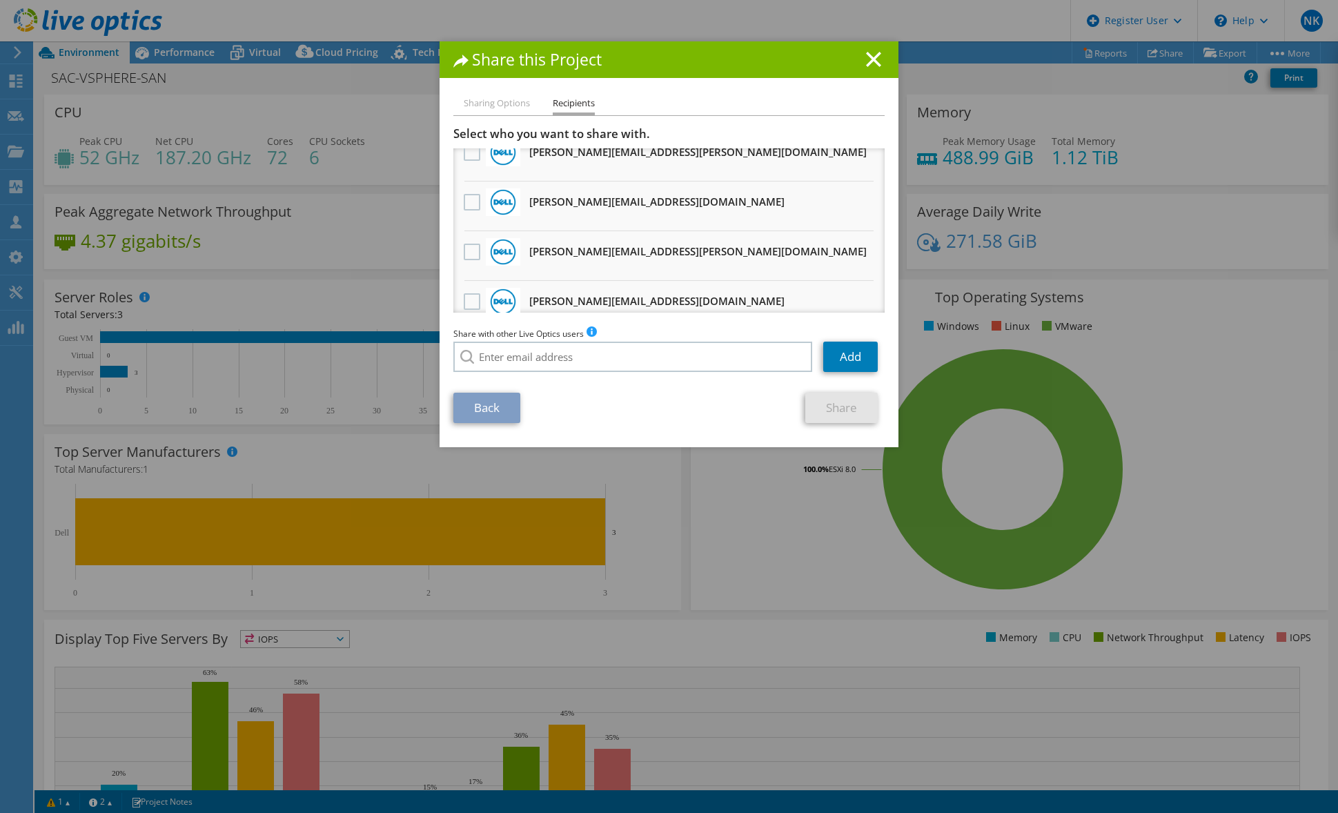
scroll to position [345, 0]
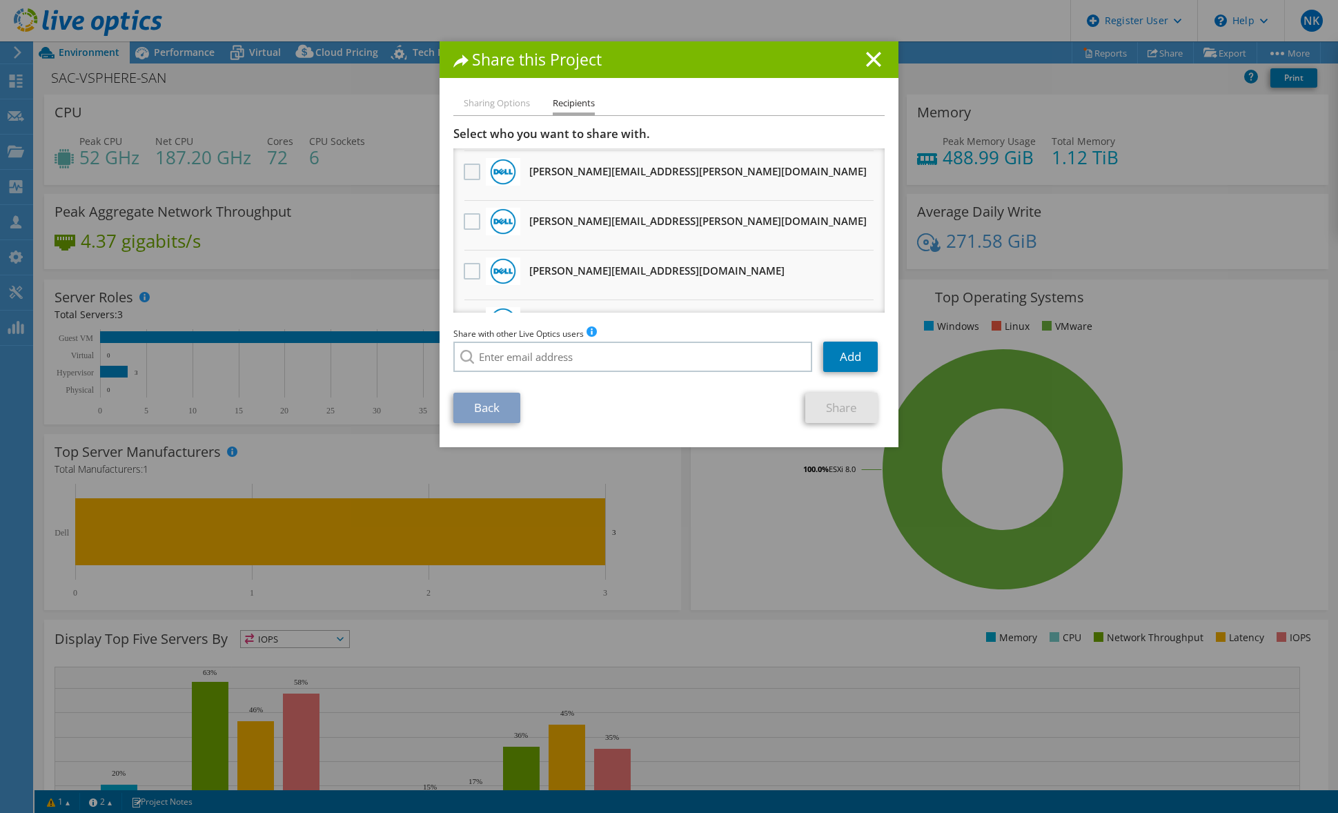
click at [477, 177] on label at bounding box center [474, 172] width 20 height 17
click at [0, 0] on input "checkbox" at bounding box center [0, 0] width 0 height 0
click at [843, 410] on link "Share" at bounding box center [841, 408] width 72 height 30
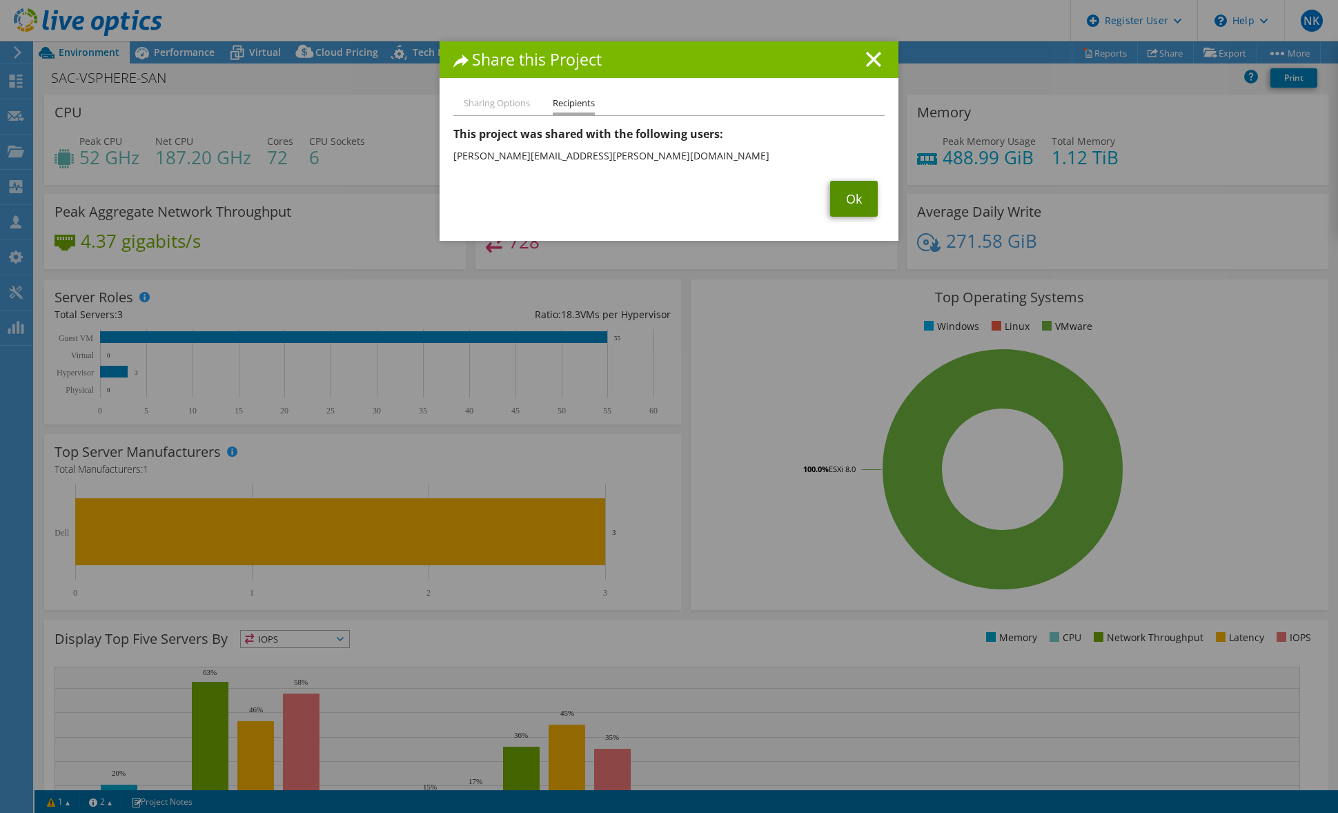
click at [843, 204] on link "Ok" at bounding box center [854, 199] width 48 height 36
